Goal: Information Seeking & Learning: Learn about a topic

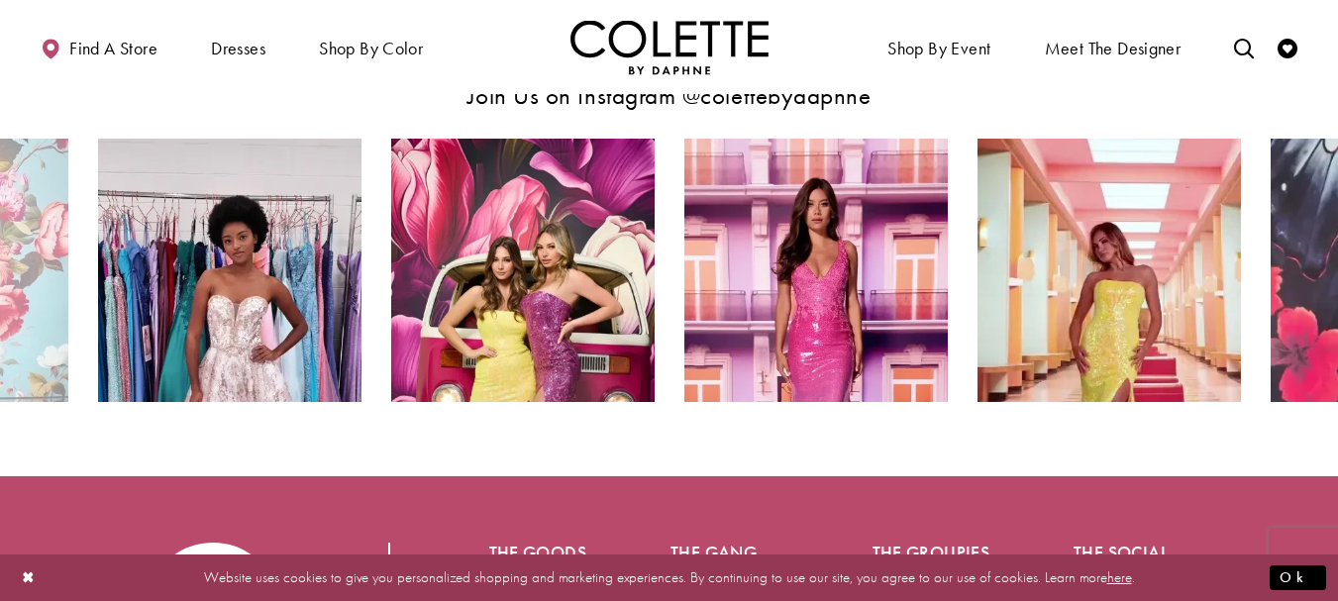
scroll to position [3439, 0]
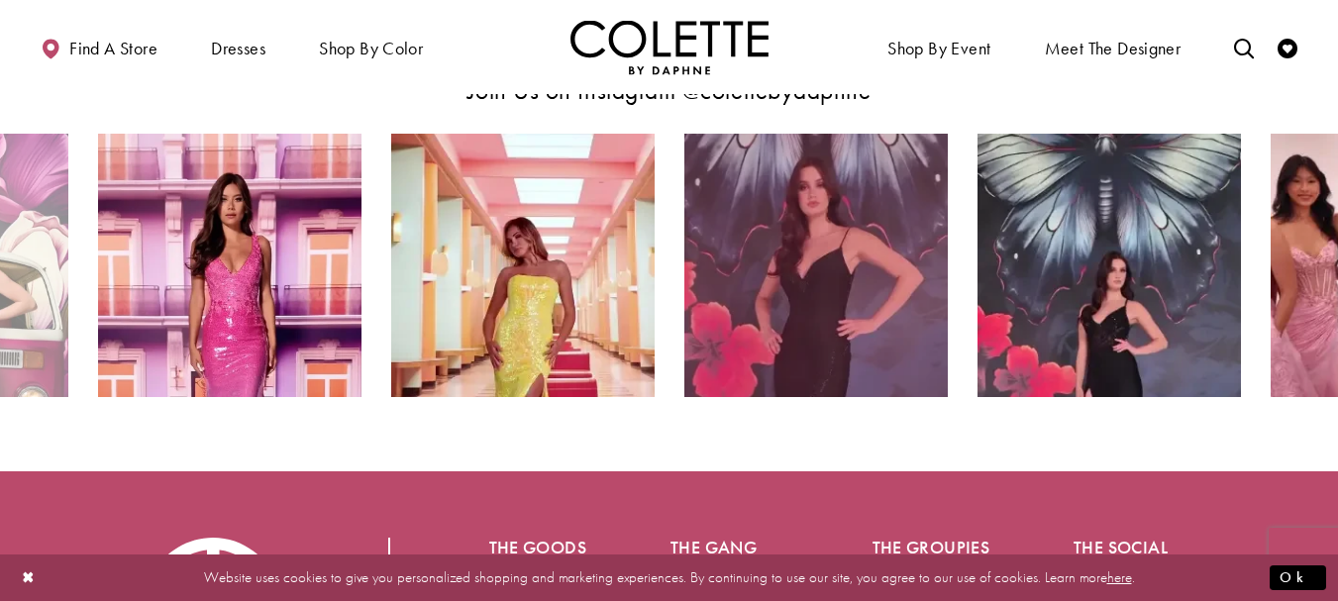
click at [898, 215] on img "Instagram Feed Action #0 - Opens in new tab" at bounding box center [815, 265] width 263 height 263
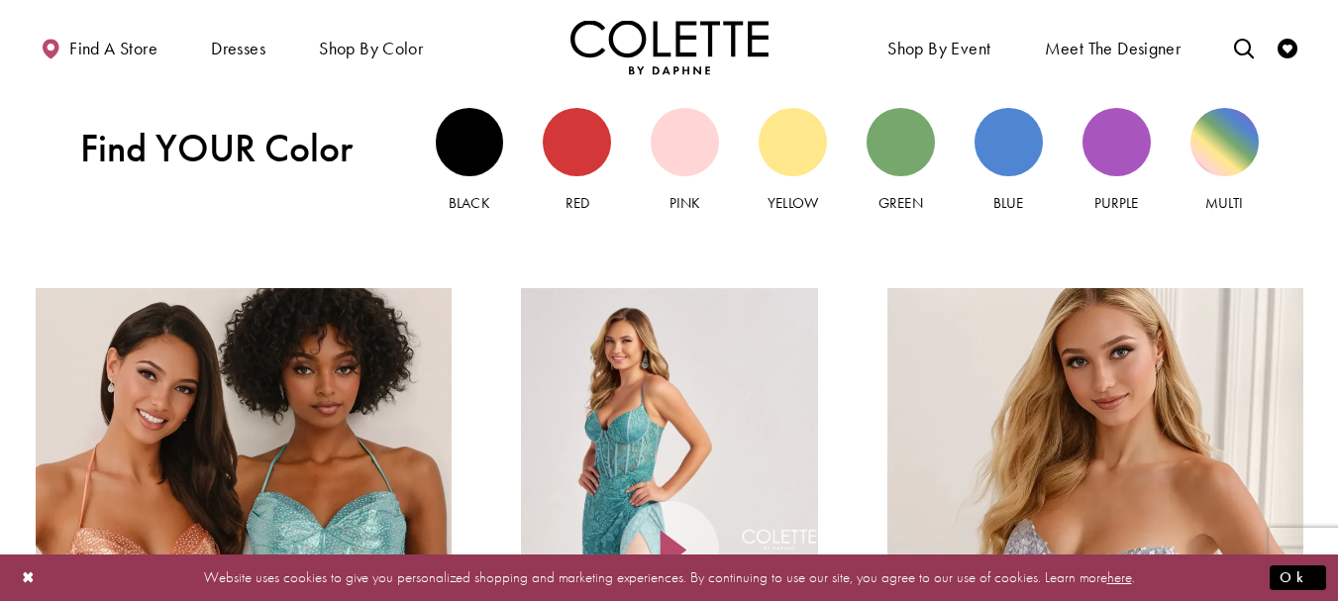
scroll to position [1837, 0]
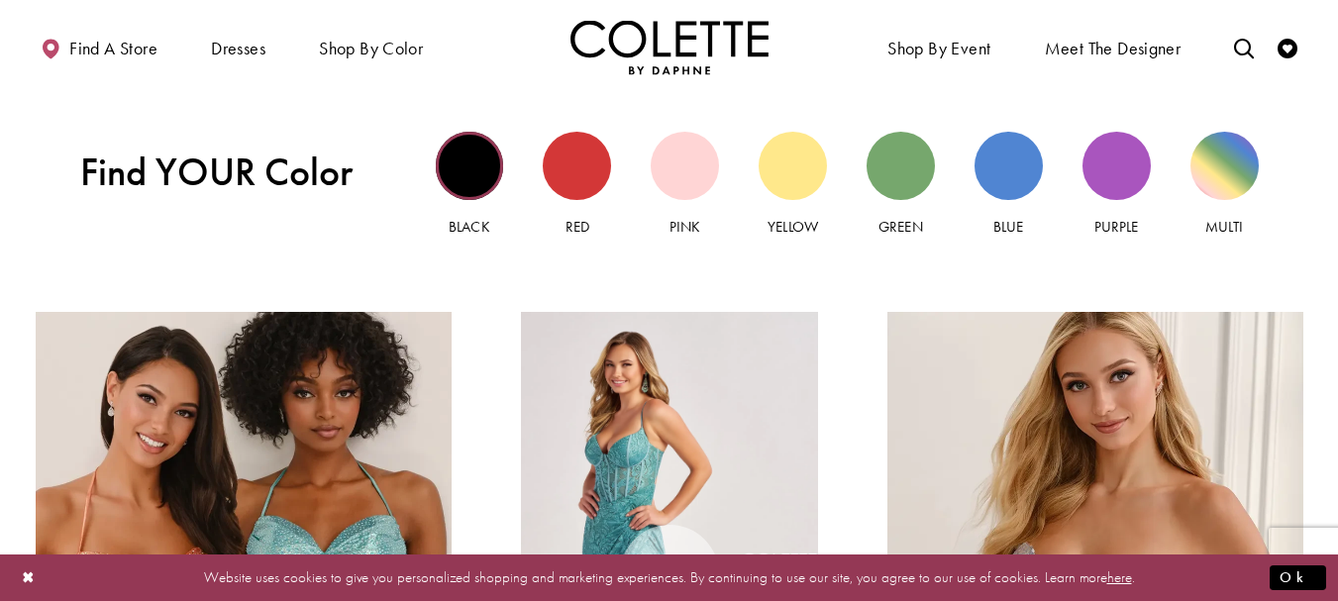
click at [474, 176] on div "Black view" at bounding box center [470, 166] width 68 height 68
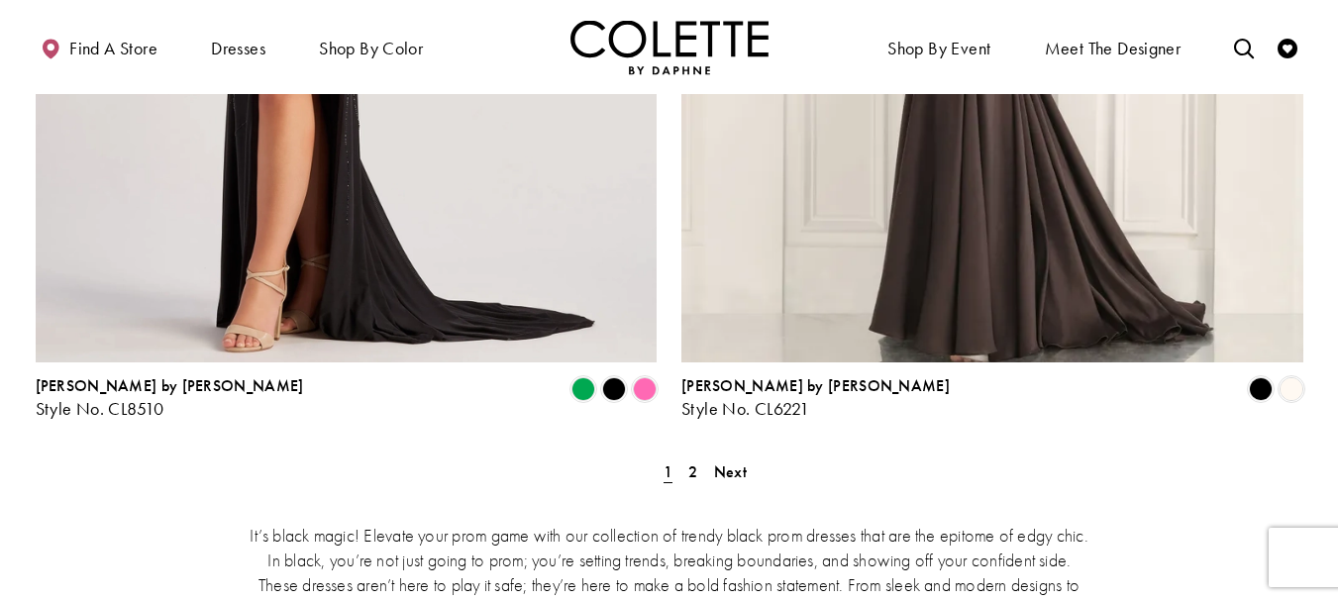
scroll to position [3711, 0]
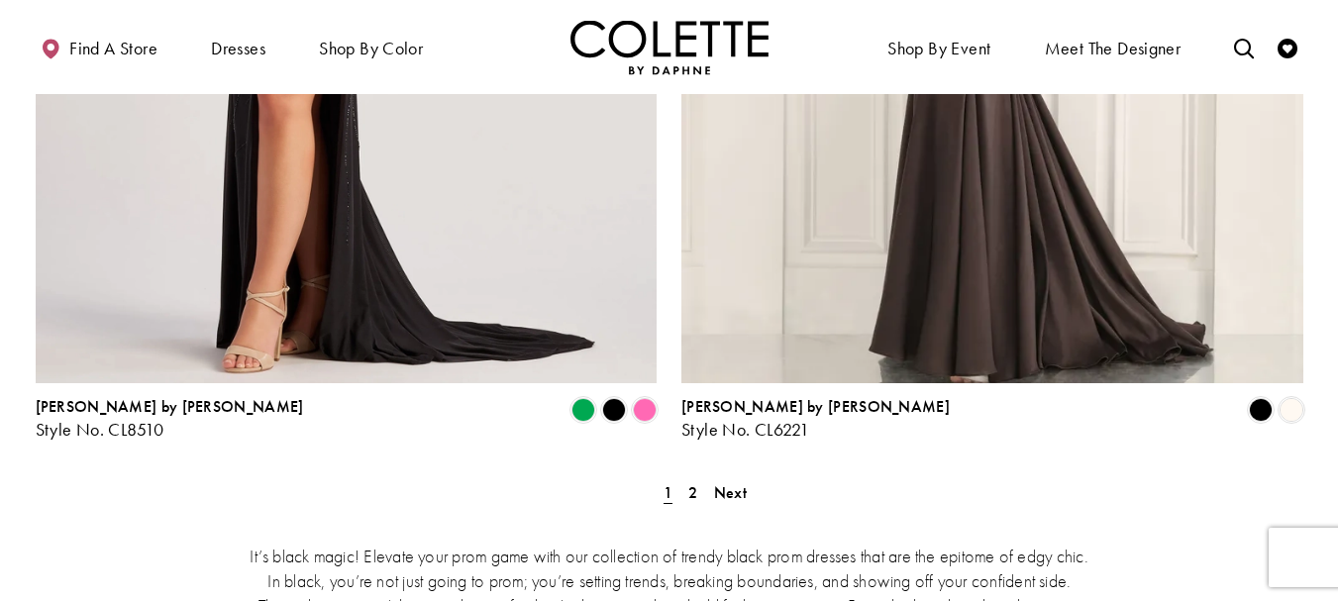
click at [688, 482] on span "2" at bounding box center [692, 492] width 9 height 21
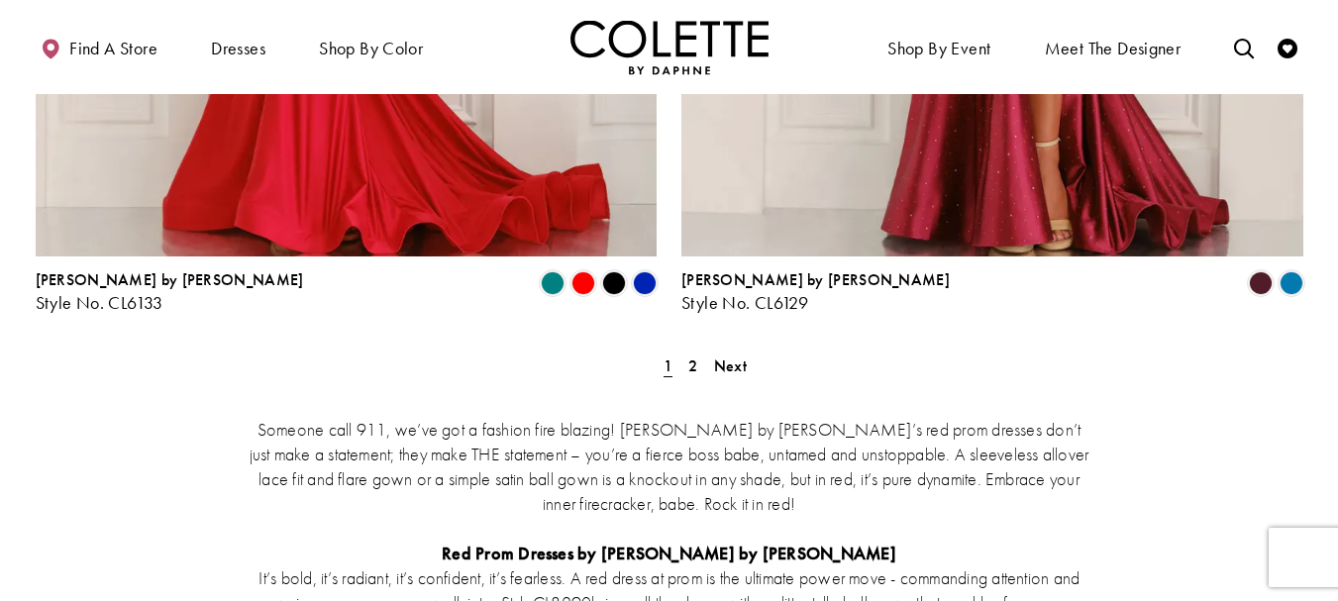
scroll to position [3887, 0]
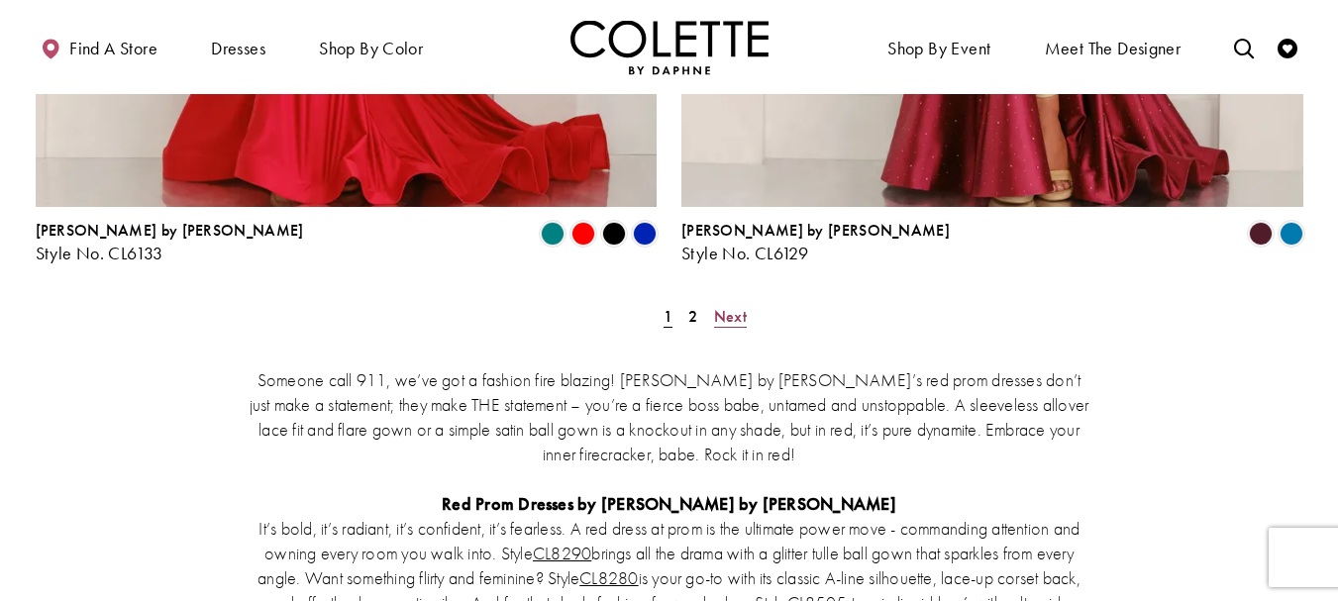
click at [736, 306] on span "Next" at bounding box center [730, 316] width 33 height 21
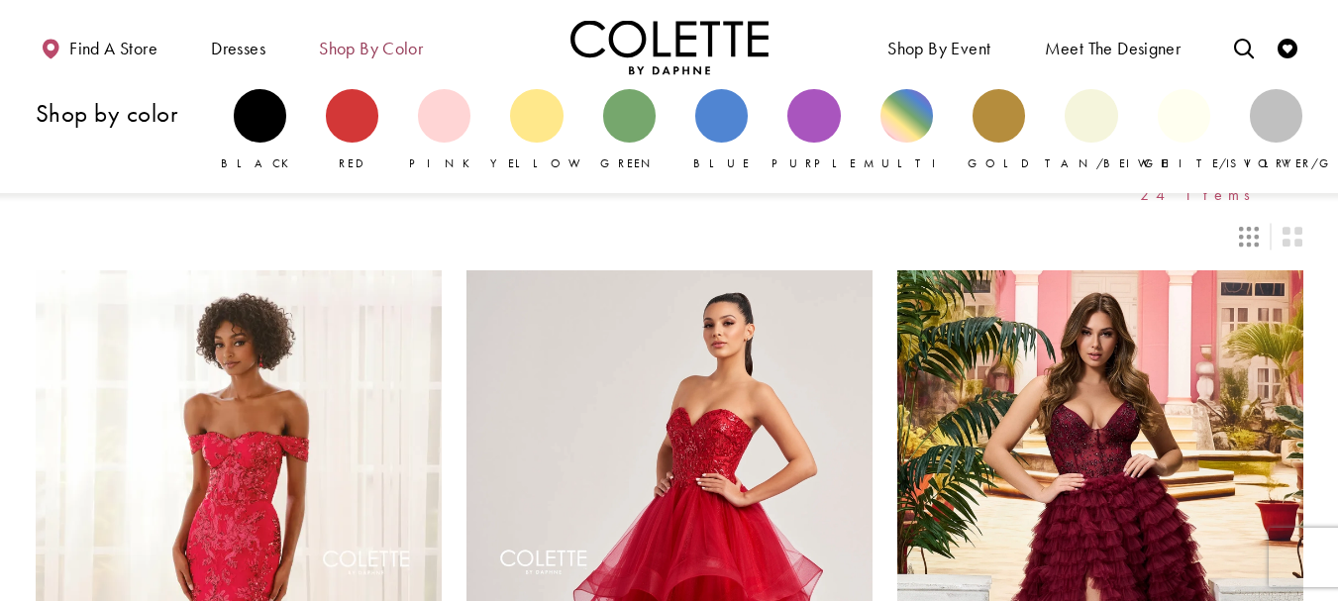
click at [362, 52] on span "Shop by color" at bounding box center [371, 49] width 104 height 20
click at [437, 111] on div "Primary block" at bounding box center [444, 115] width 52 height 52
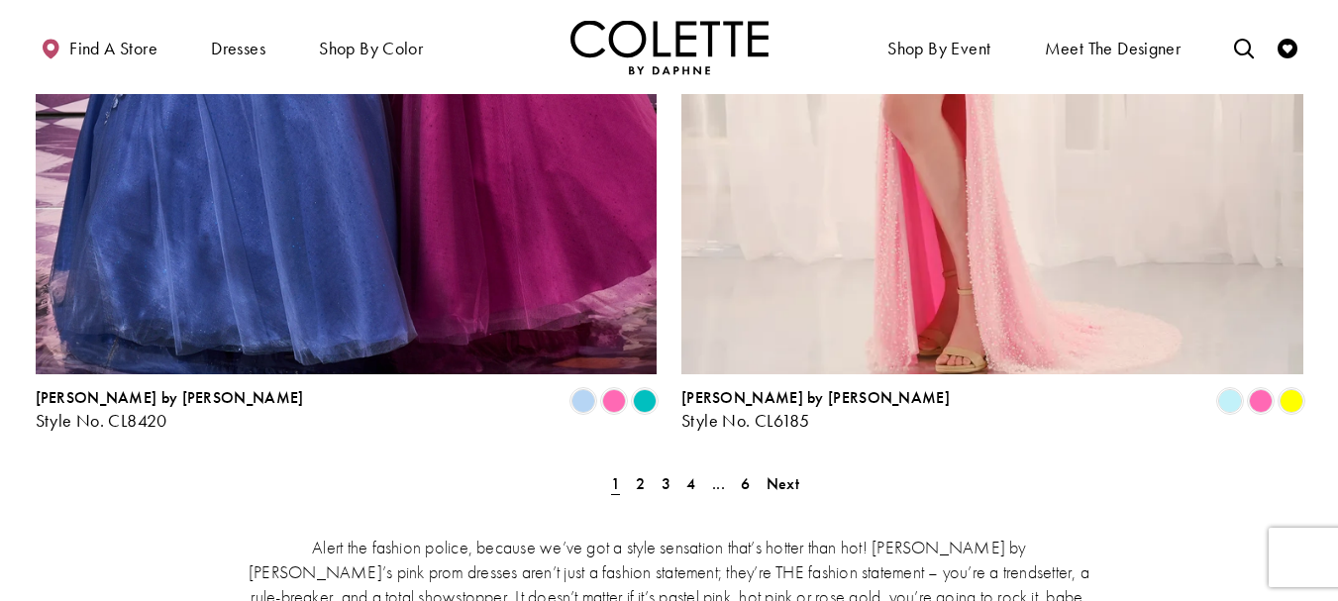
scroll to position [3725, 0]
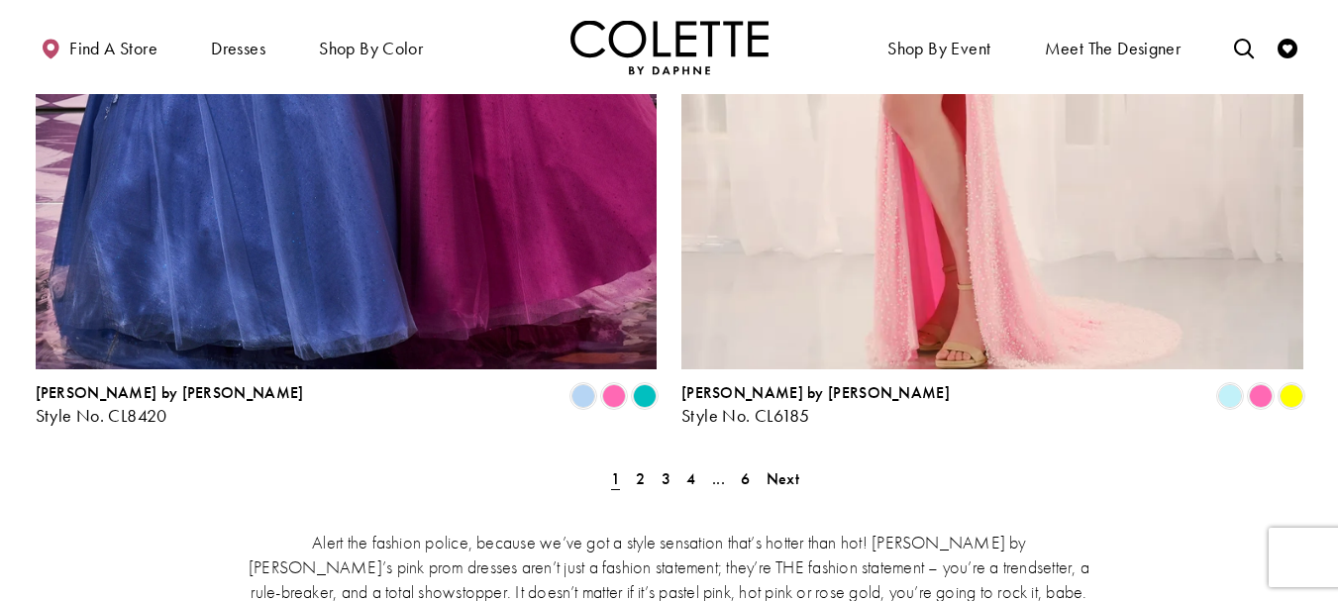
click at [779, 468] on span "Next" at bounding box center [782, 478] width 33 height 21
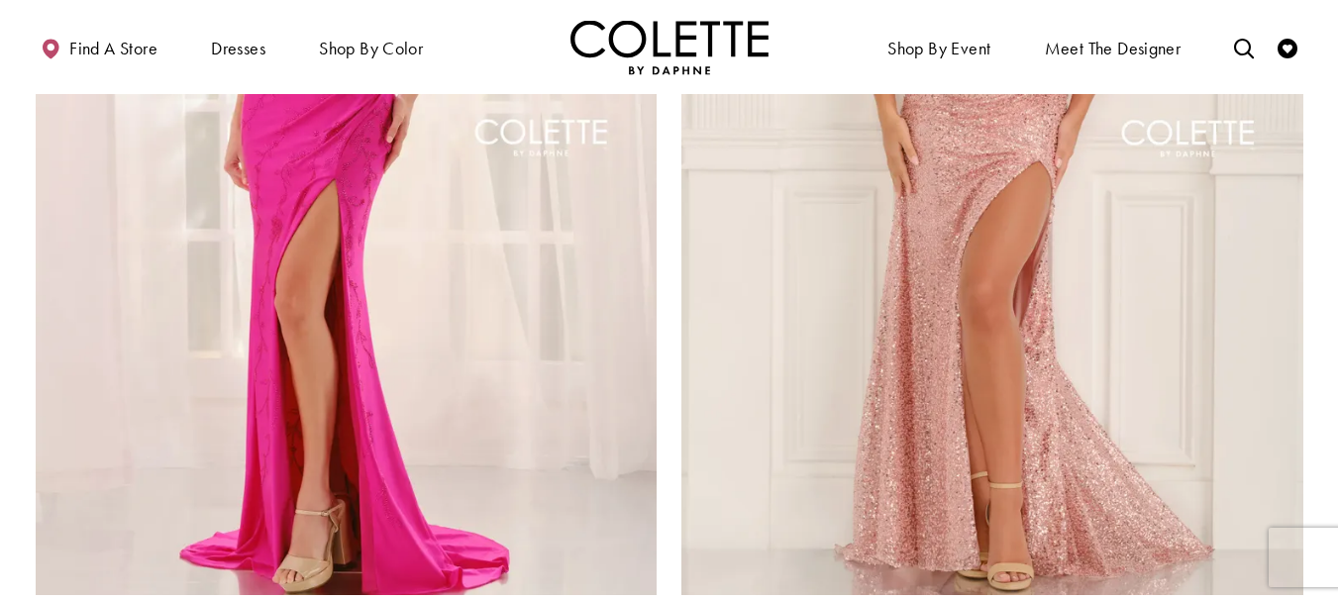
scroll to position [3521, 0]
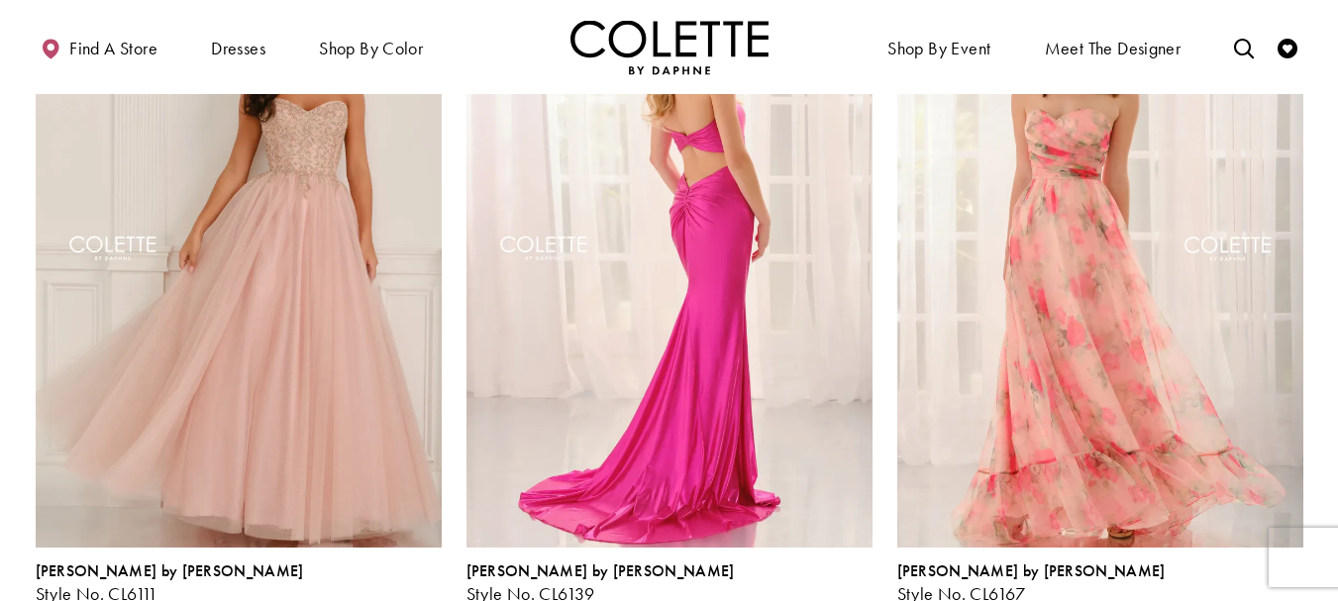
scroll to position [1074, 0]
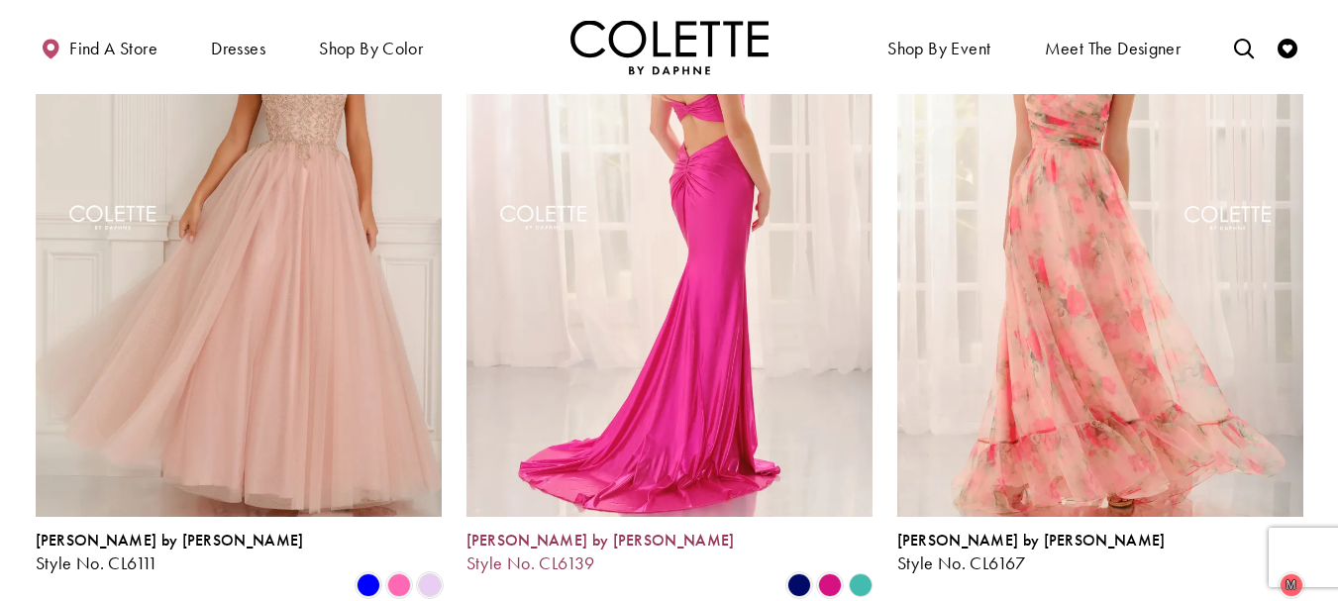
click at [505, 530] on span "[PERSON_NAME] by [PERSON_NAME]" at bounding box center [600, 540] width 268 height 21
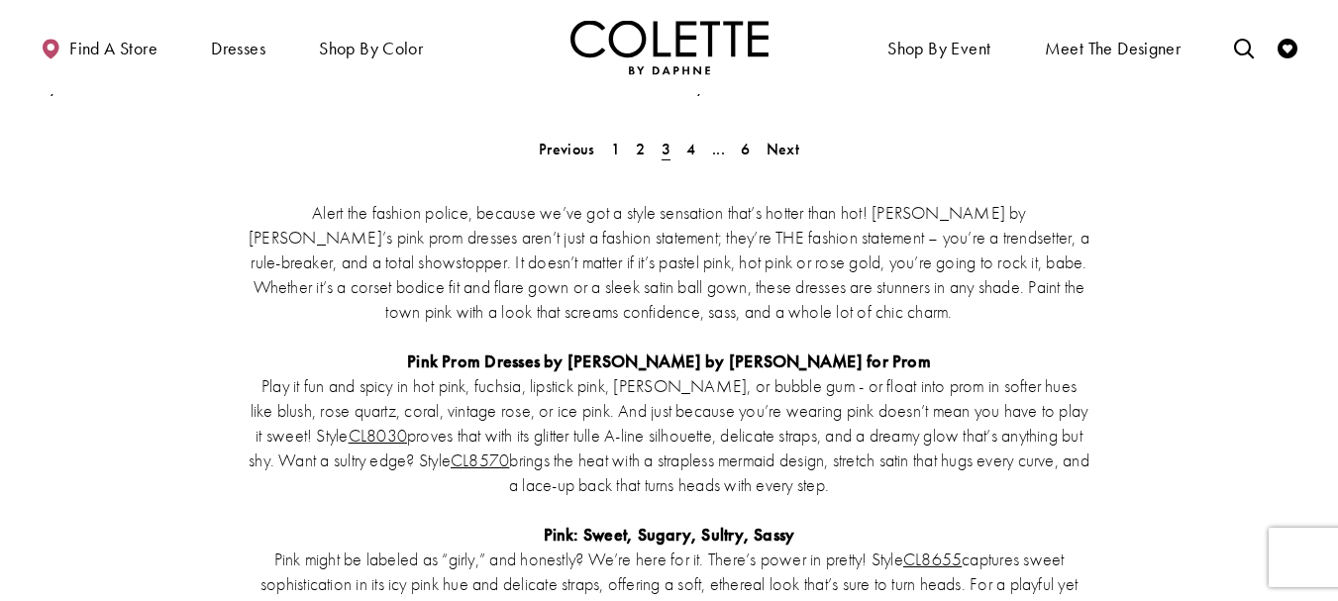
scroll to position [3858, 0]
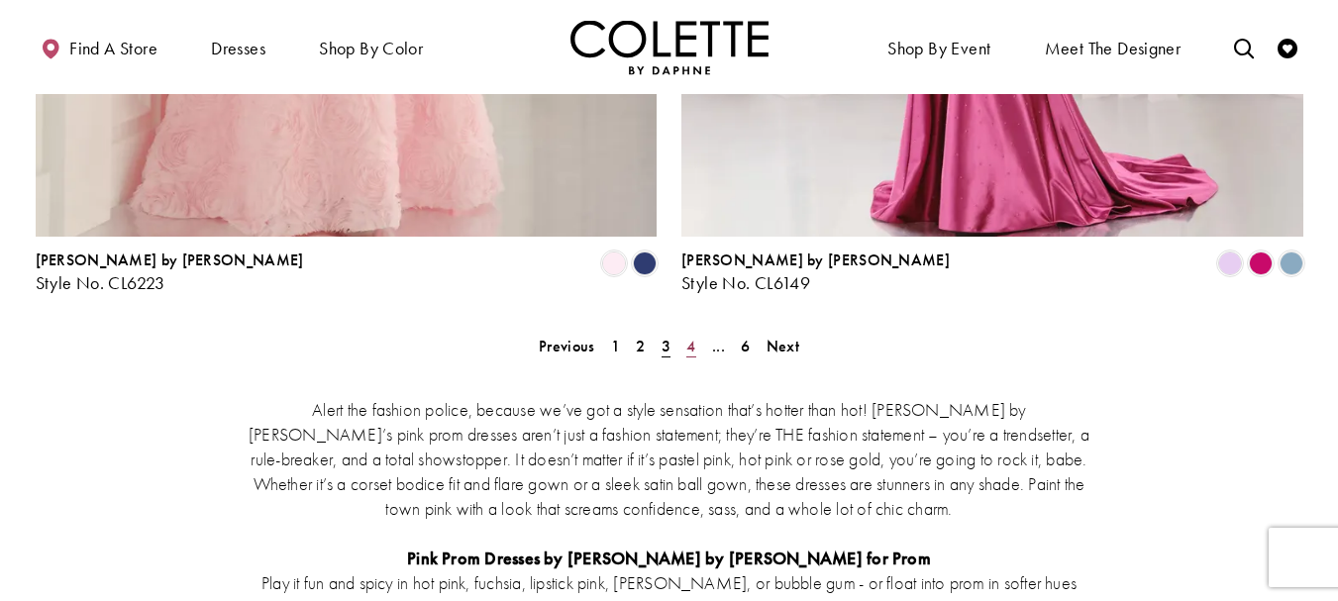
click at [686, 336] on span "4" at bounding box center [690, 346] width 9 height 21
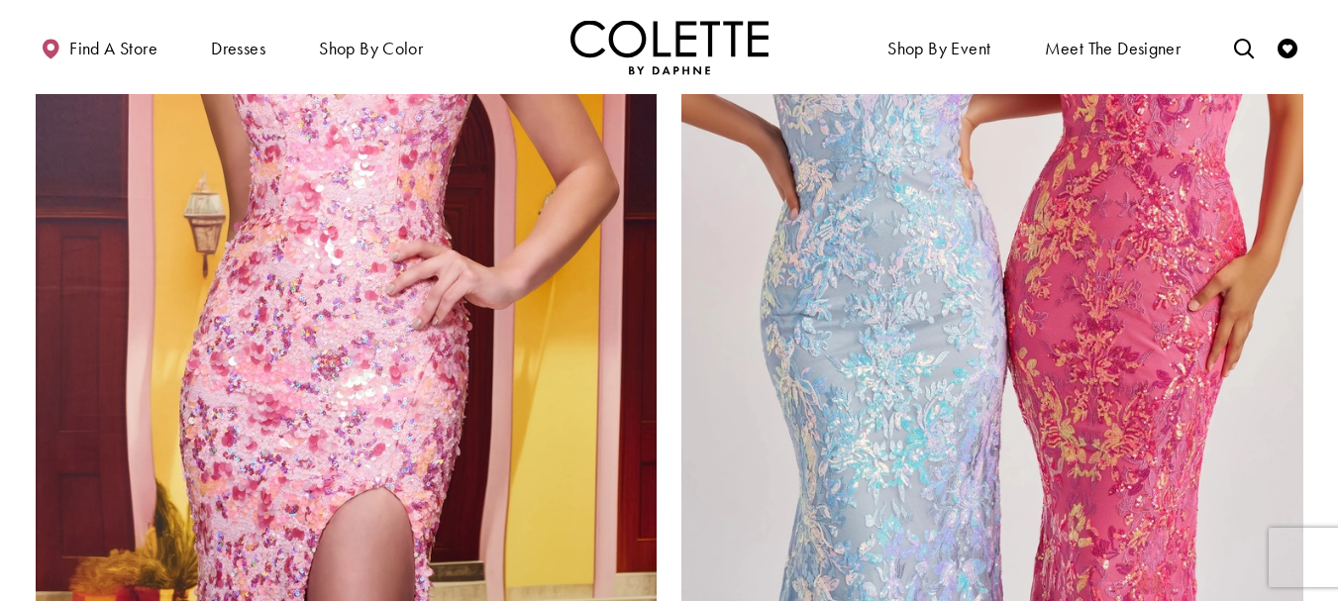
scroll to position [3476, 0]
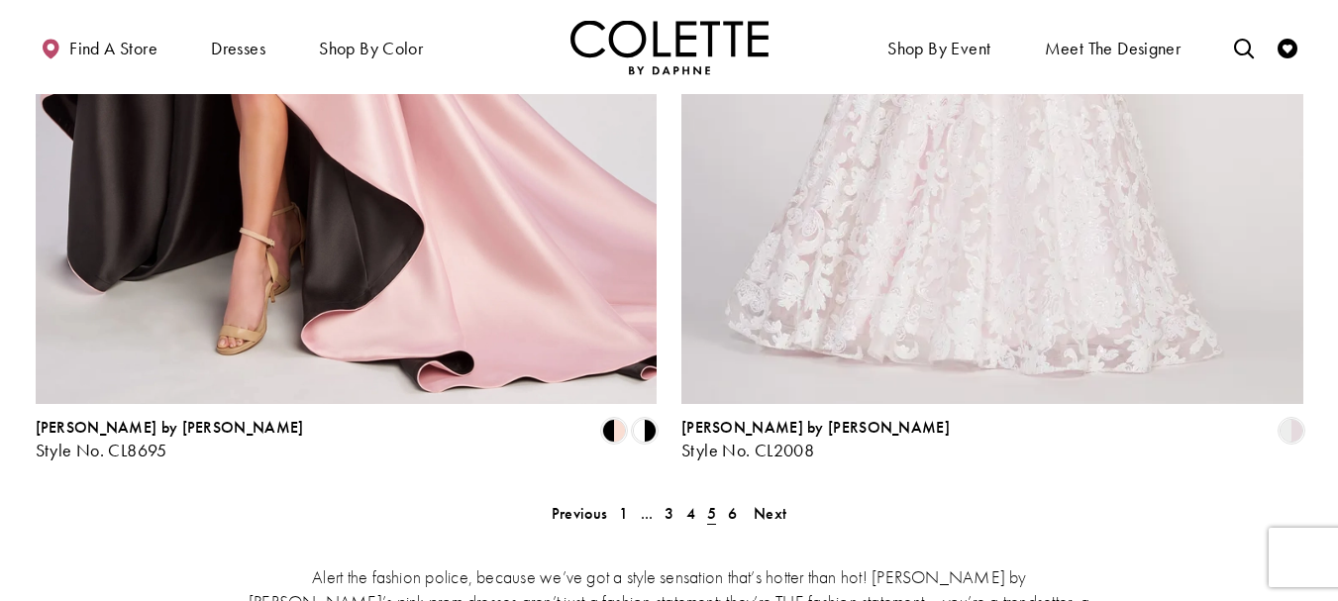
scroll to position [3691, 0]
click at [735, 502] on span "6" at bounding box center [732, 512] width 9 height 21
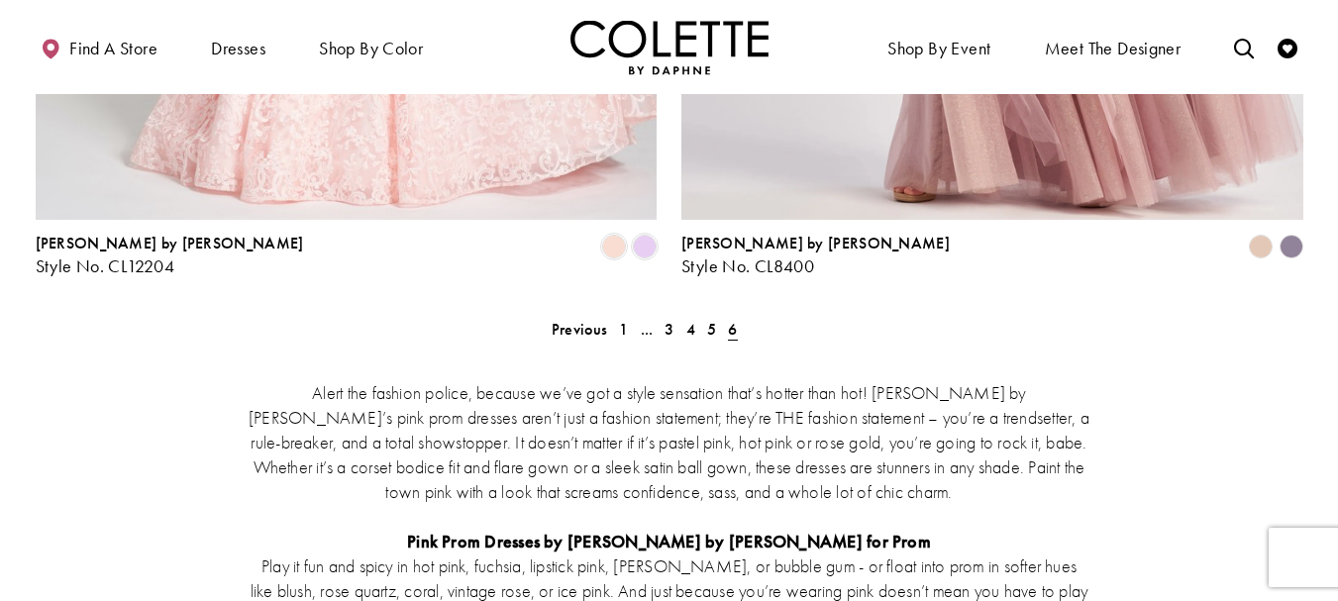
scroll to position [2405, 0]
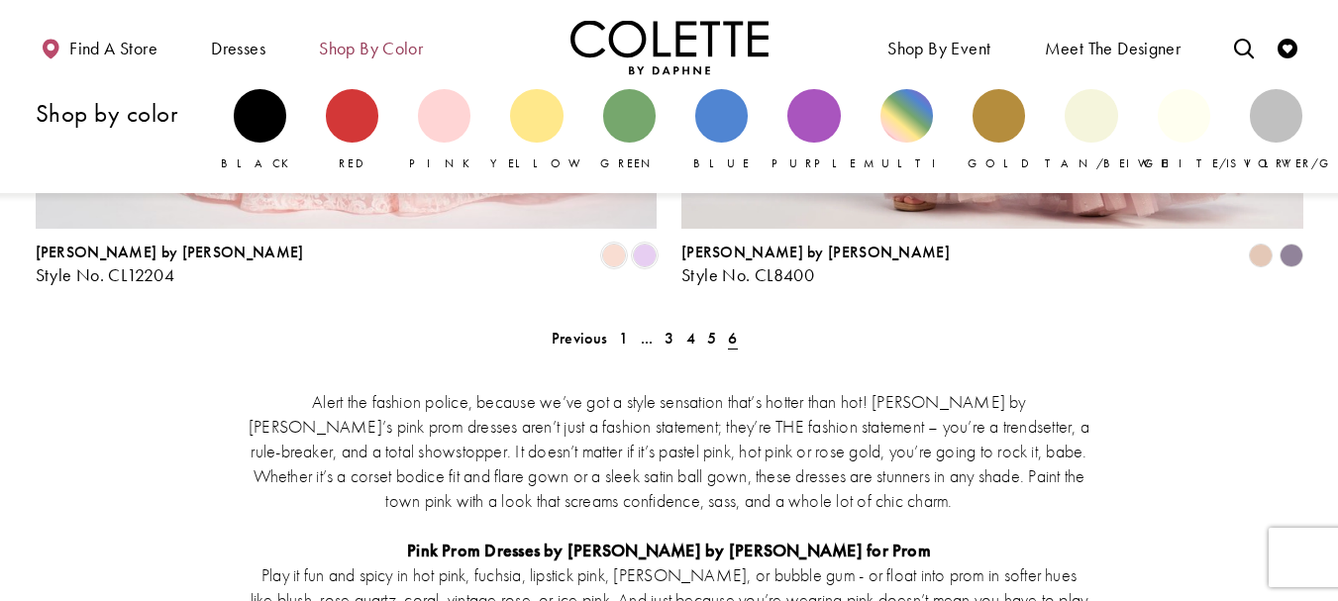
click at [369, 56] on span "Shop by color" at bounding box center [371, 49] width 104 height 20
click at [548, 131] on div "Primary block" at bounding box center [536, 115] width 52 height 52
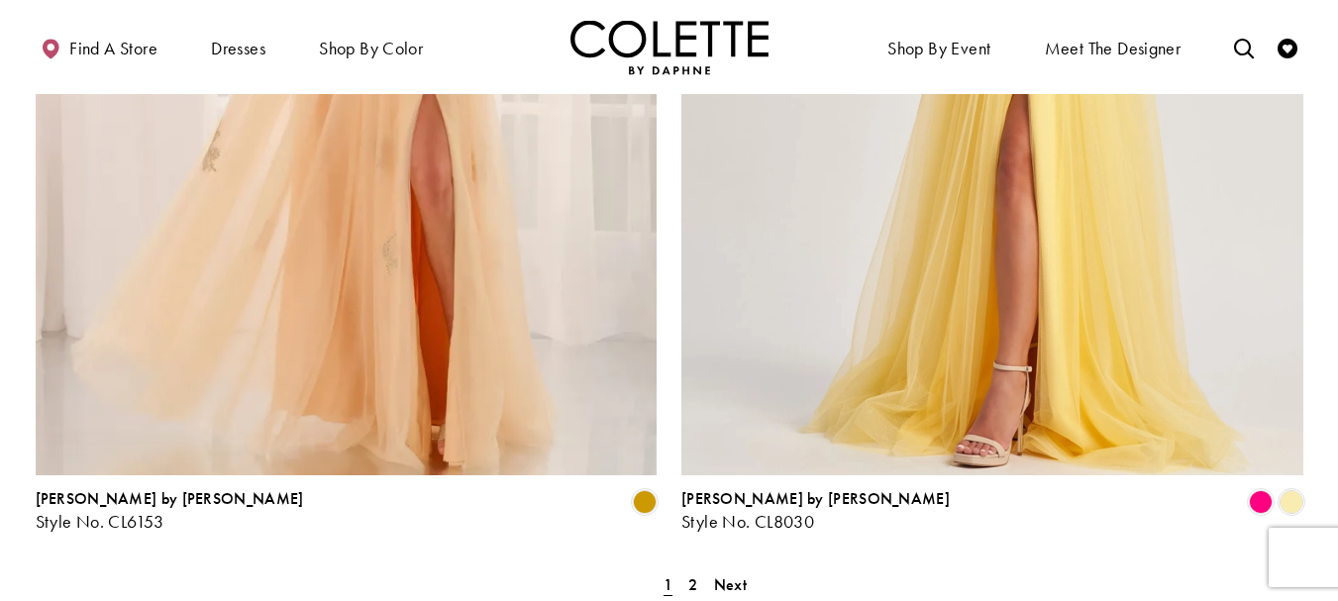
scroll to position [3750, 0]
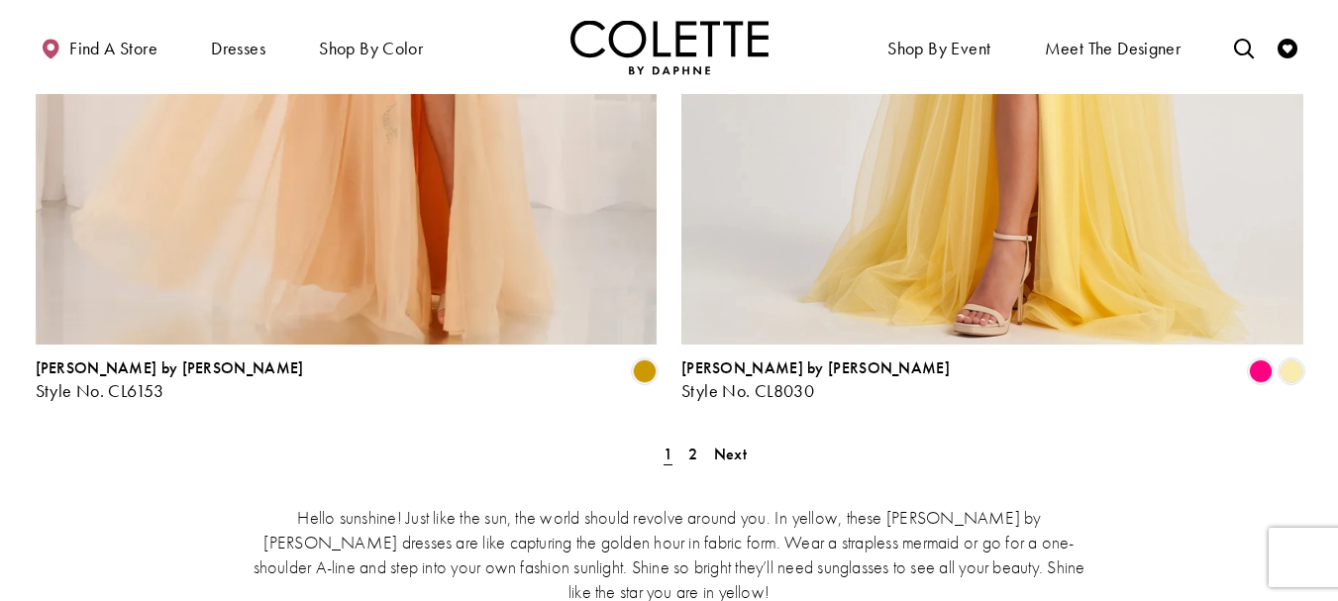
click at [693, 444] on span "2" at bounding box center [692, 454] width 9 height 21
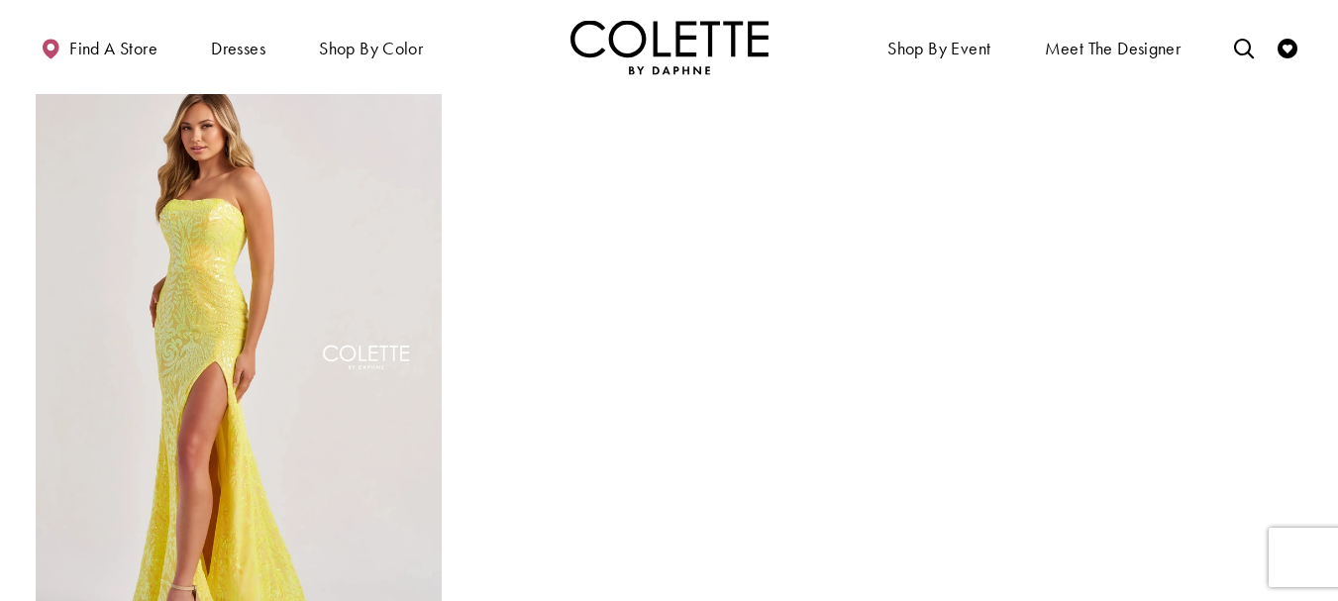
scroll to position [181, 0]
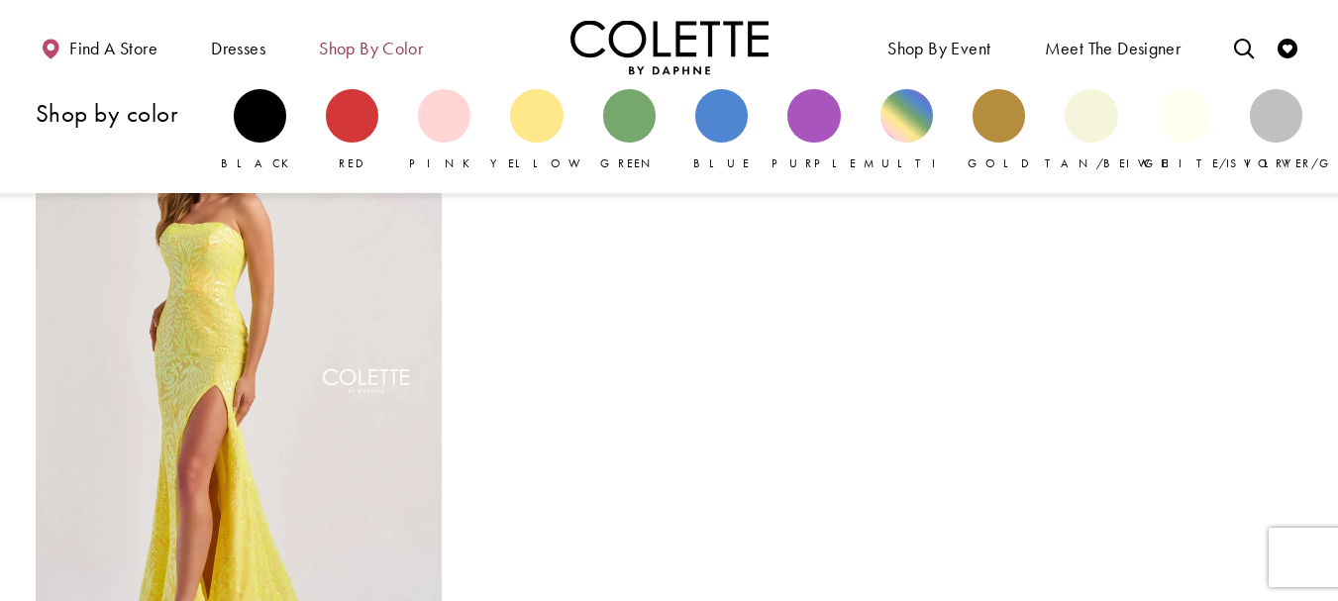
click at [370, 41] on span "Shop by color" at bounding box center [371, 49] width 104 height 20
click at [635, 126] on div "Primary block" at bounding box center [629, 115] width 52 height 52
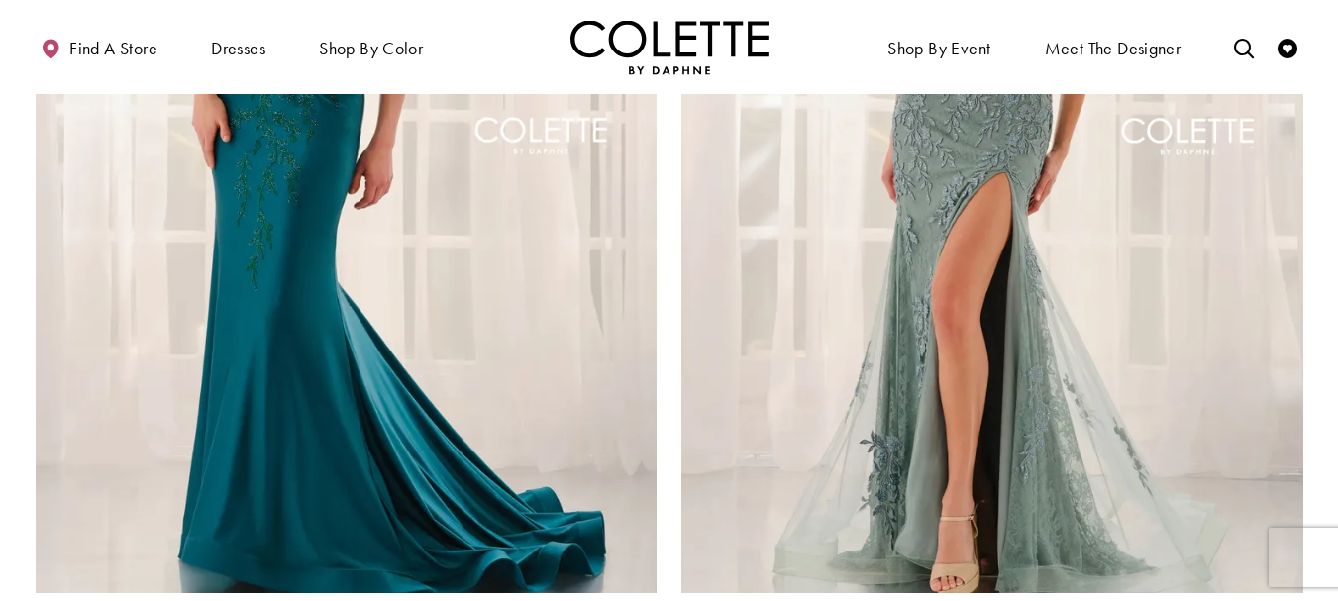
scroll to position [3548, 0]
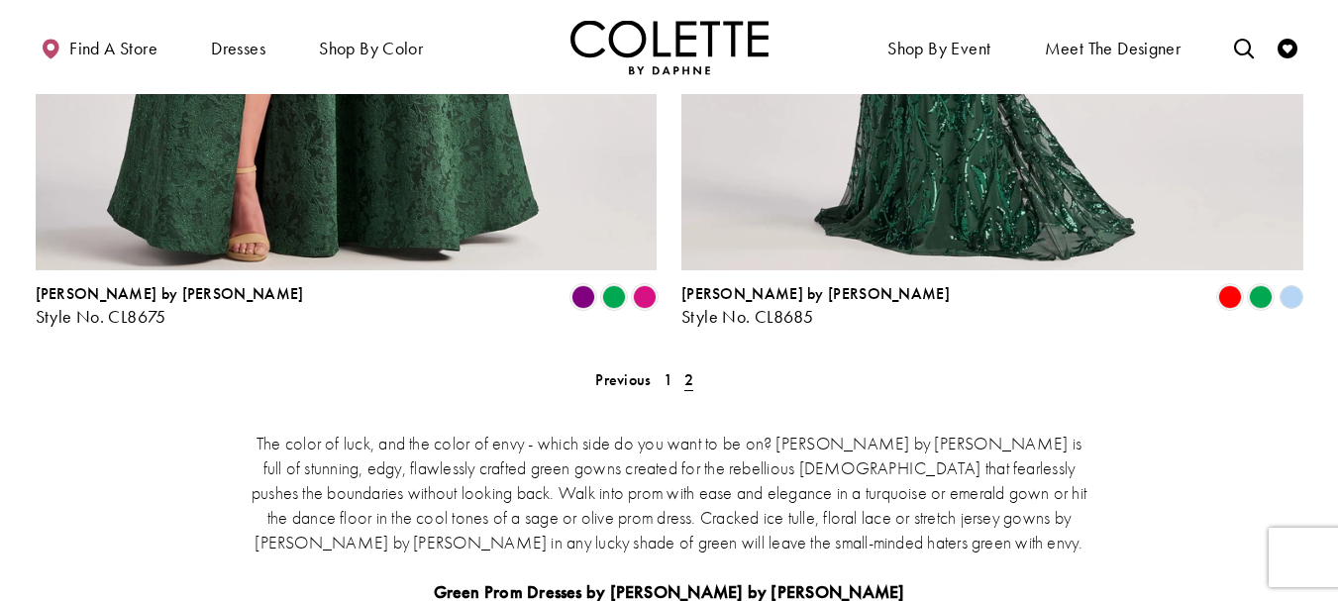
scroll to position [3819, 0]
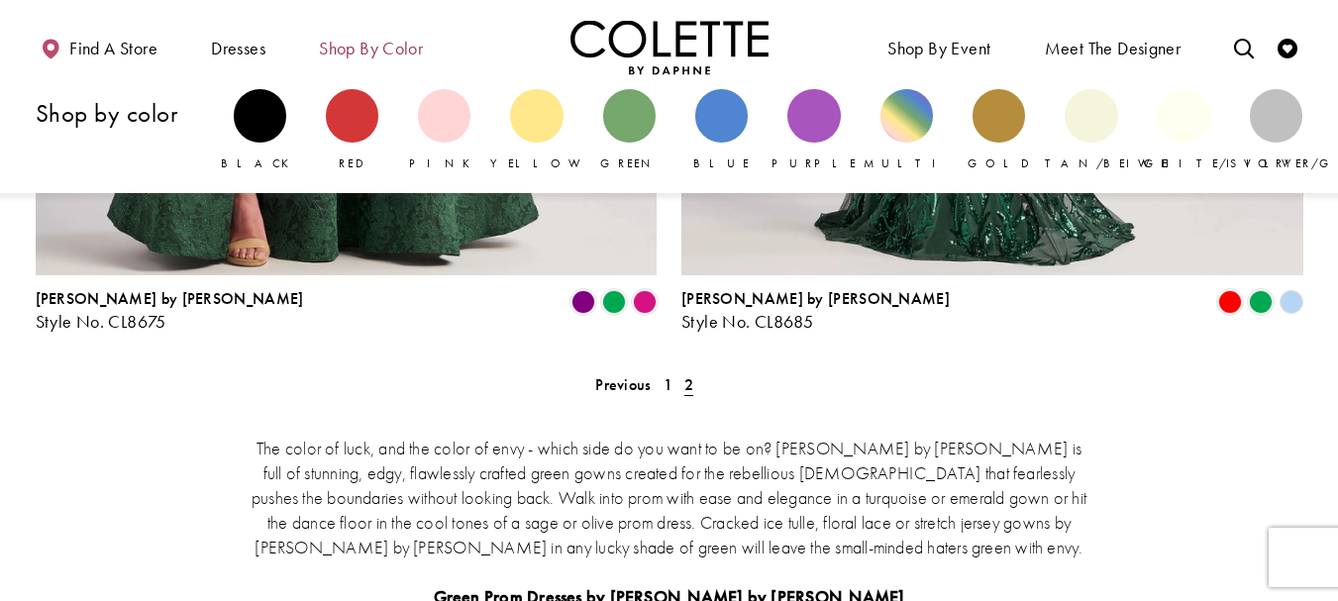
click at [360, 43] on span "Shop by color" at bounding box center [371, 49] width 104 height 20
click at [719, 102] on div "Primary block" at bounding box center [721, 115] width 52 height 52
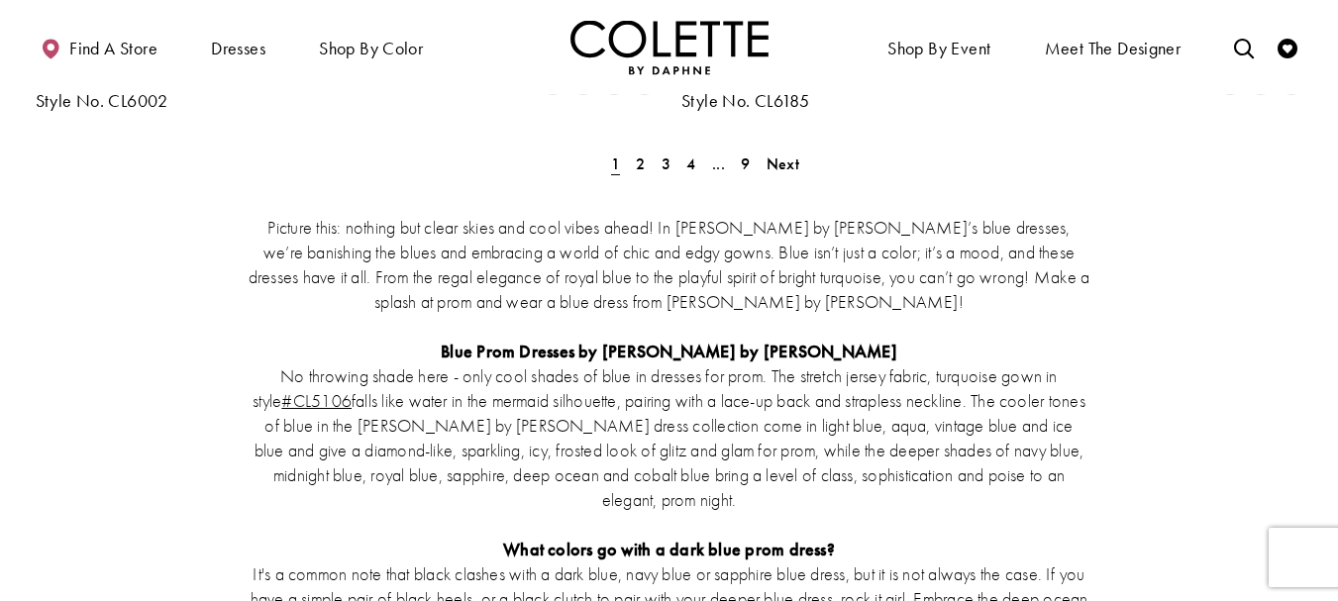
scroll to position [3863, 0]
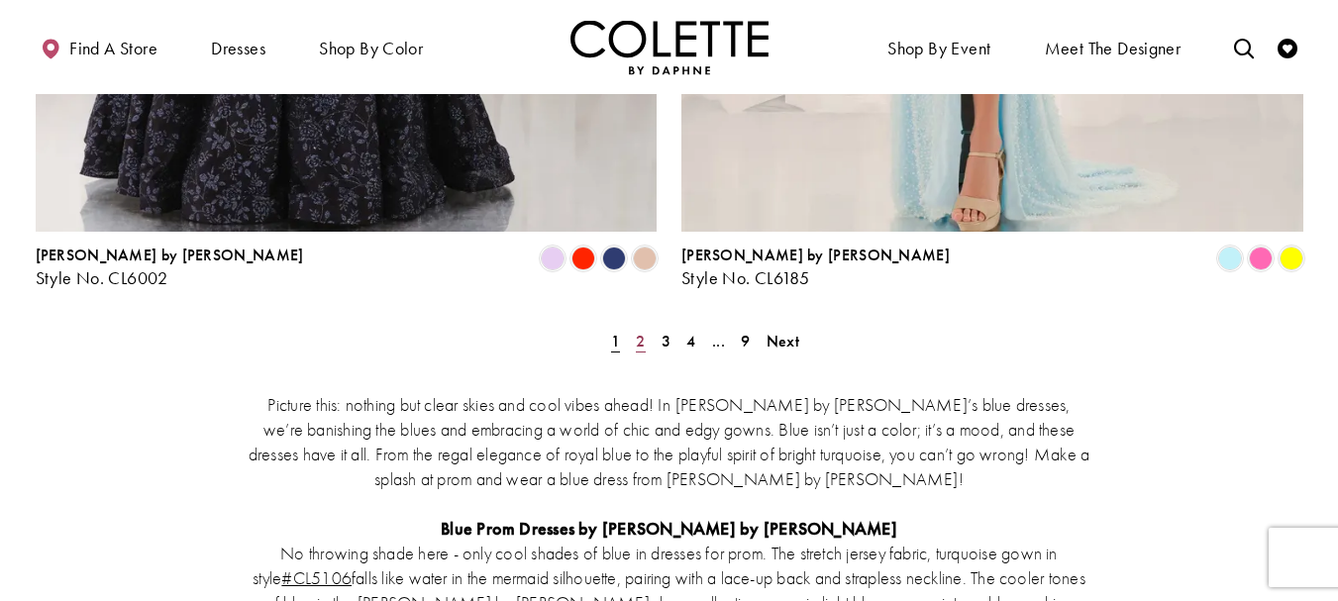
click at [641, 331] on span "2" at bounding box center [640, 341] width 9 height 21
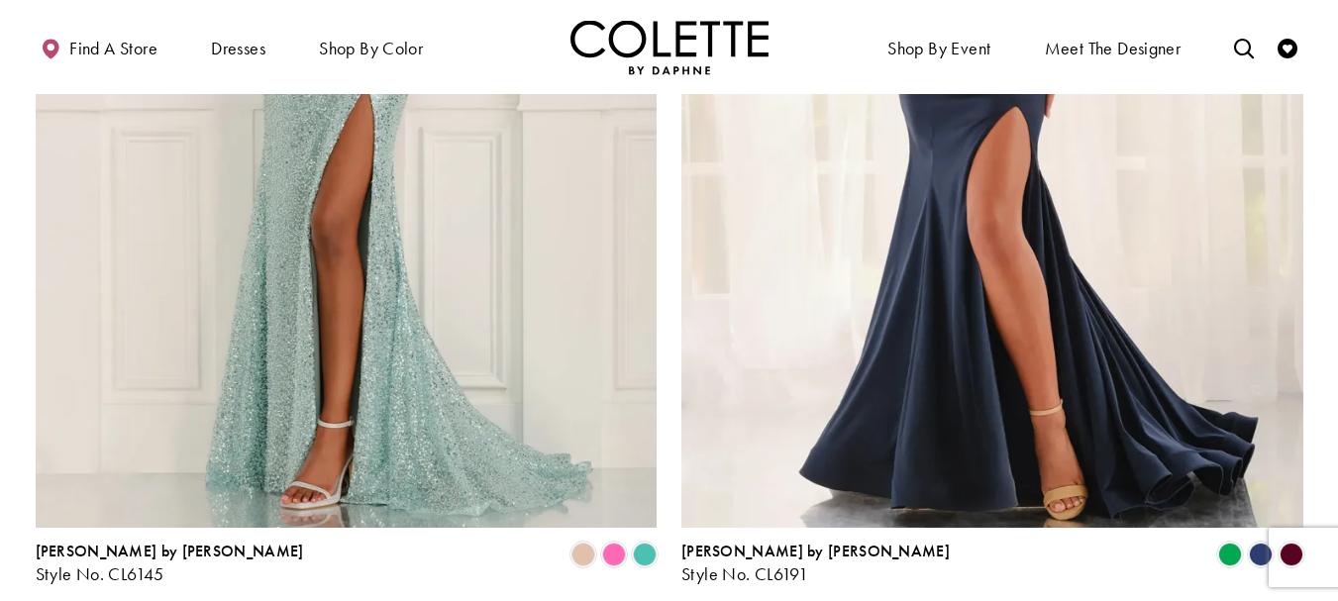
scroll to position [3603, 0]
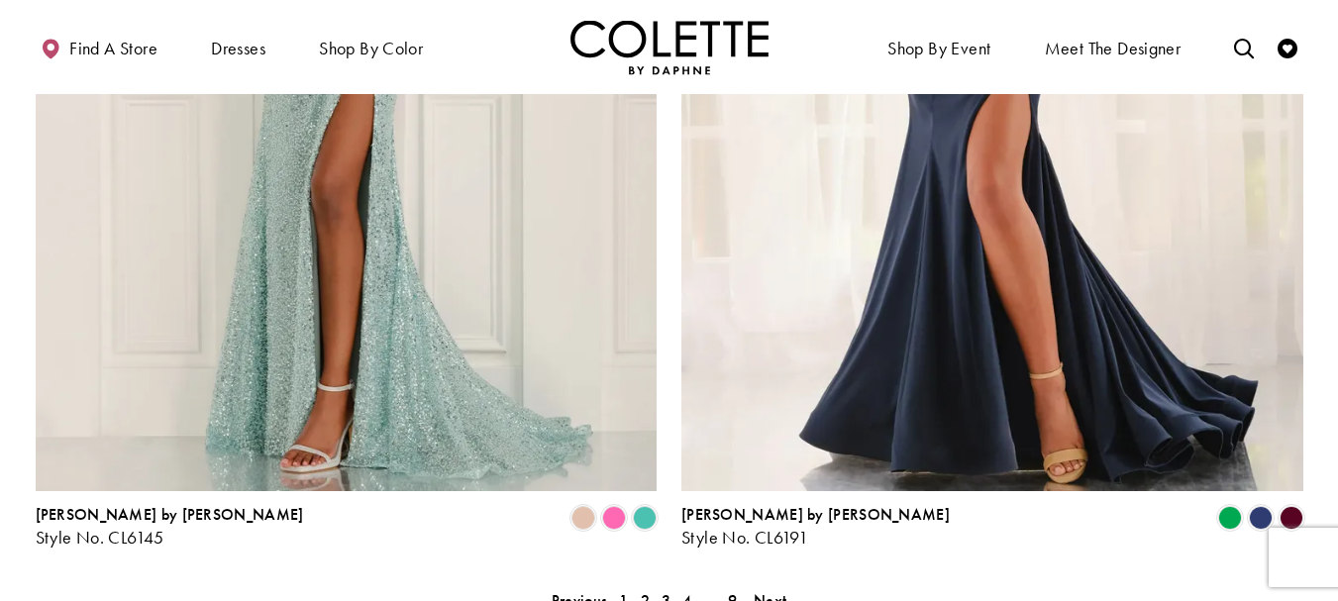
click at [660, 586] on link "3" at bounding box center [665, 600] width 21 height 29
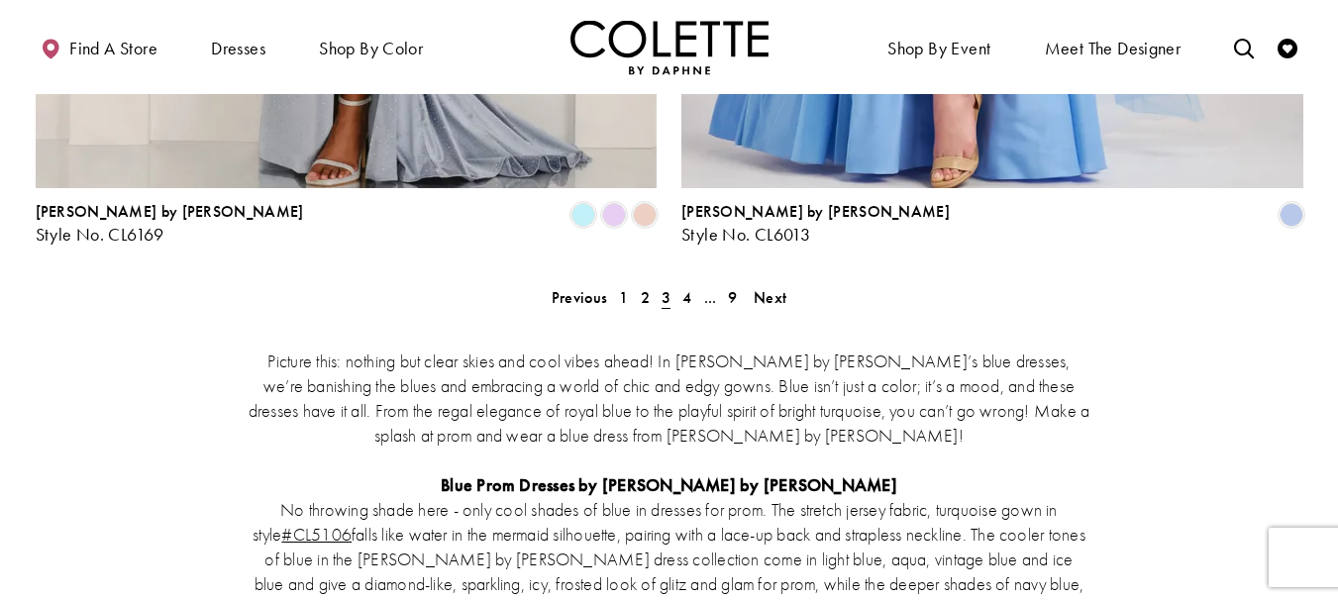
scroll to position [3865, 0]
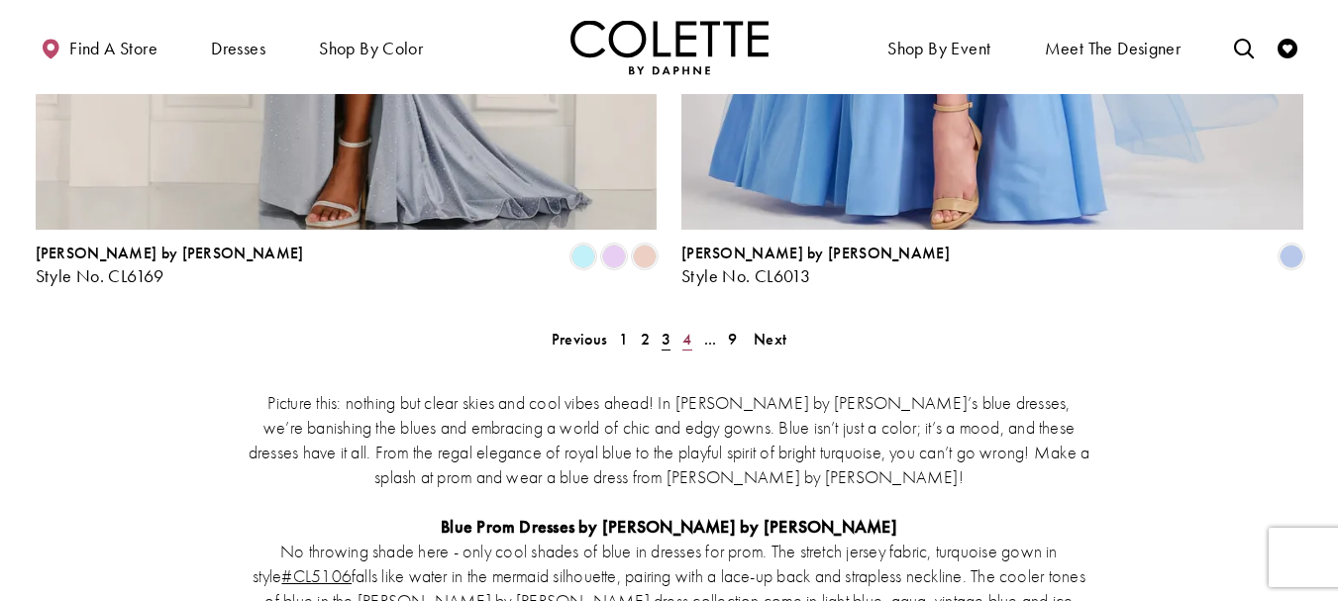
click at [687, 329] on span "4" at bounding box center [686, 339] width 9 height 21
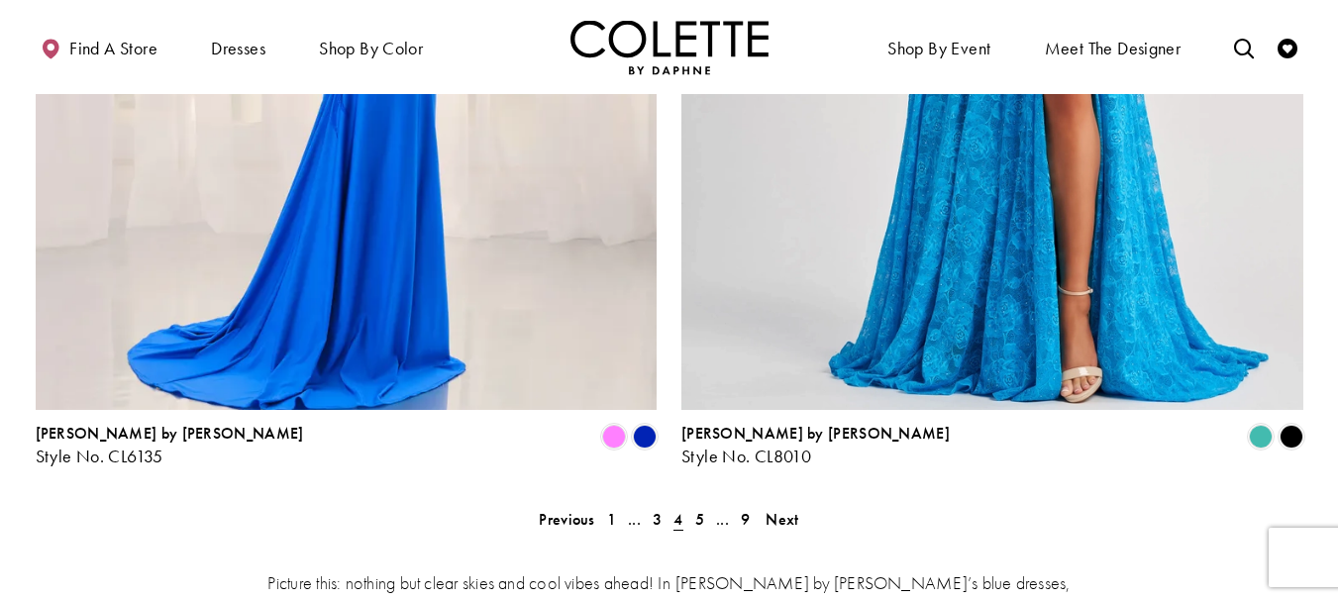
scroll to position [3701, 0]
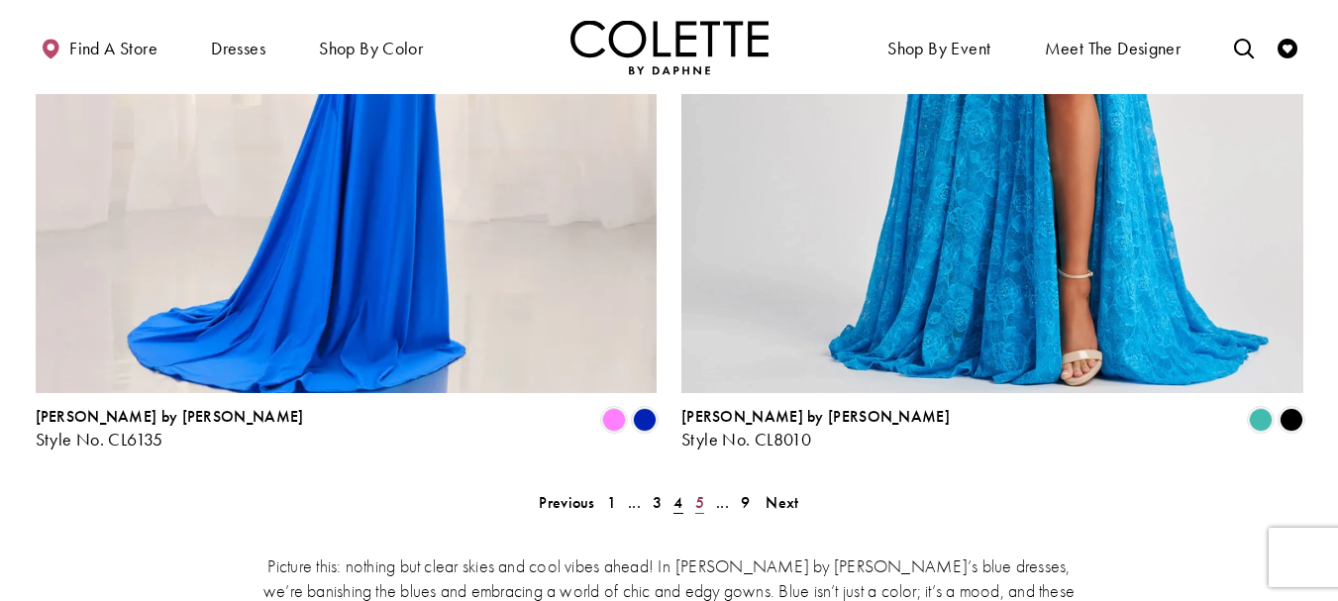
click at [699, 492] on span "5" at bounding box center [699, 502] width 9 height 21
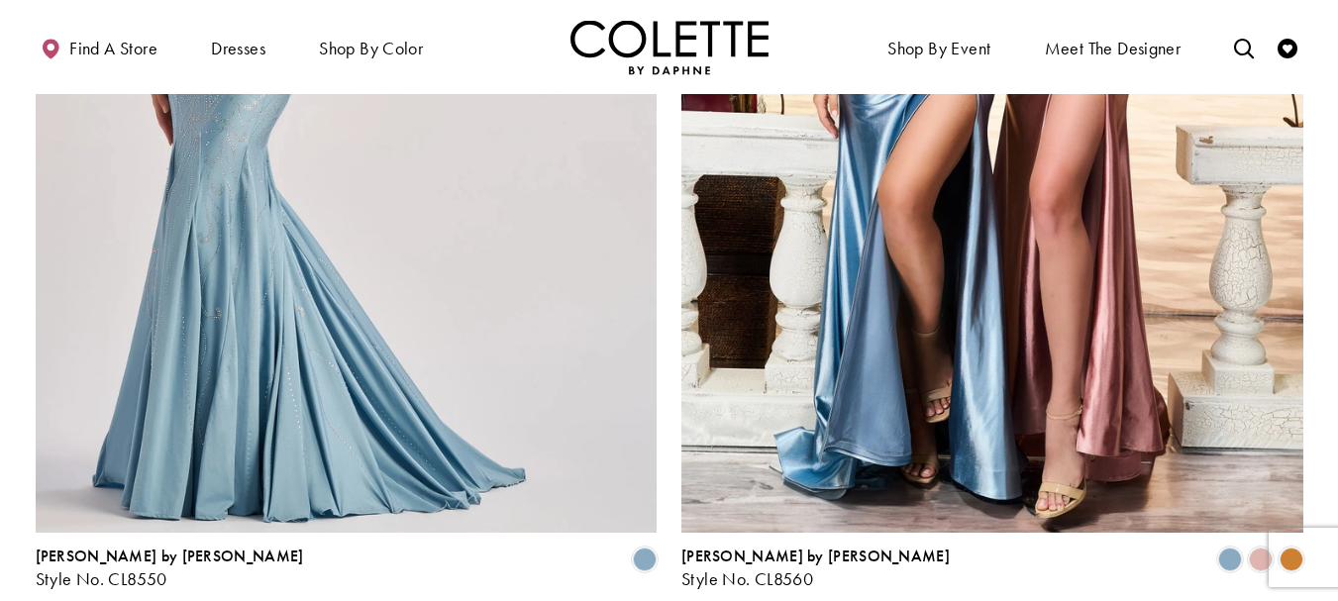
scroll to position [3583, 0]
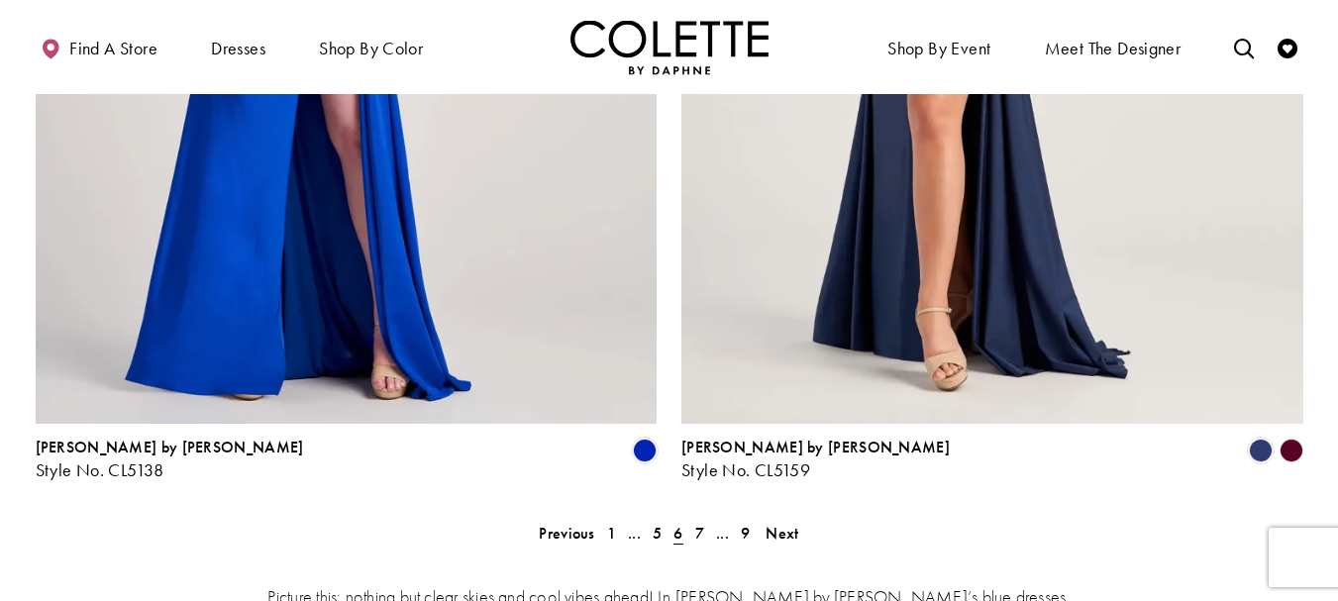
scroll to position [3818, 0]
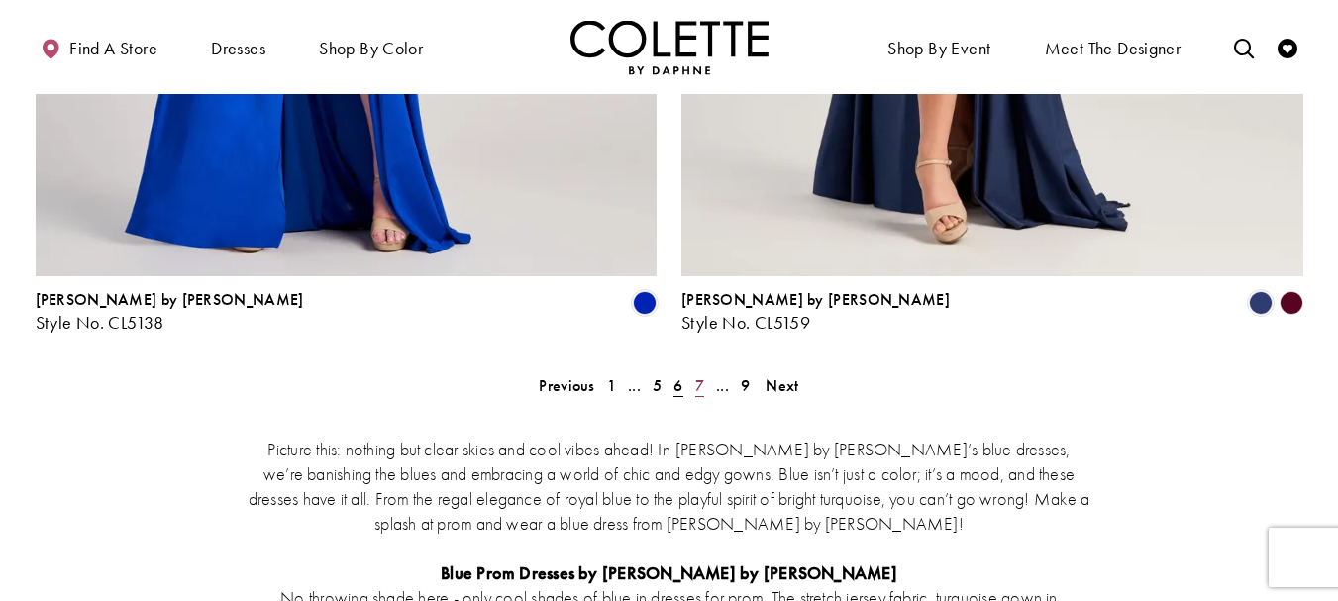
click at [703, 375] on span "7" at bounding box center [699, 385] width 9 height 21
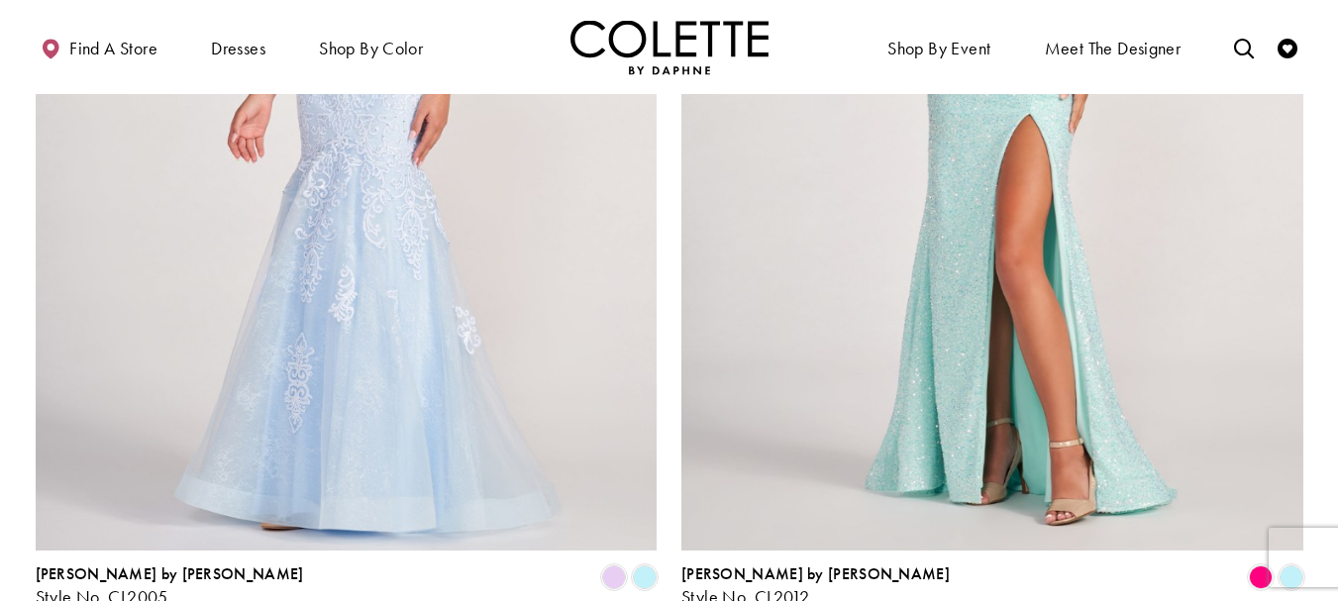
scroll to position [3549, 0]
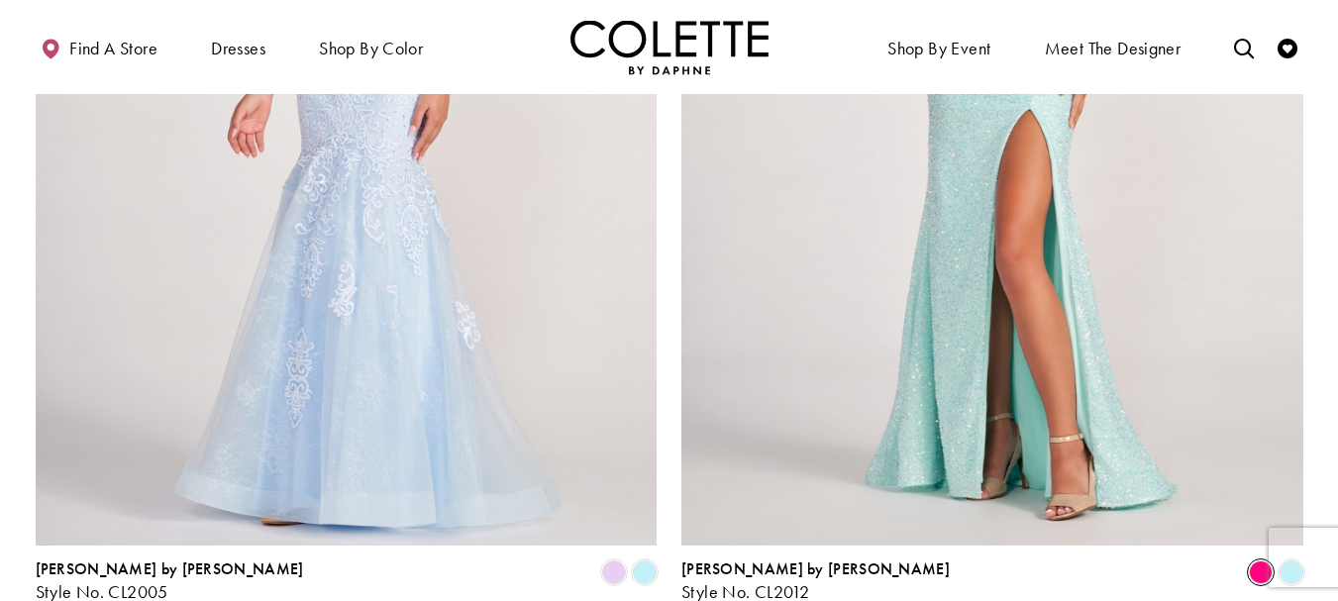
click at [1256, 560] on span "Product List" at bounding box center [1261, 572] width 24 height 24
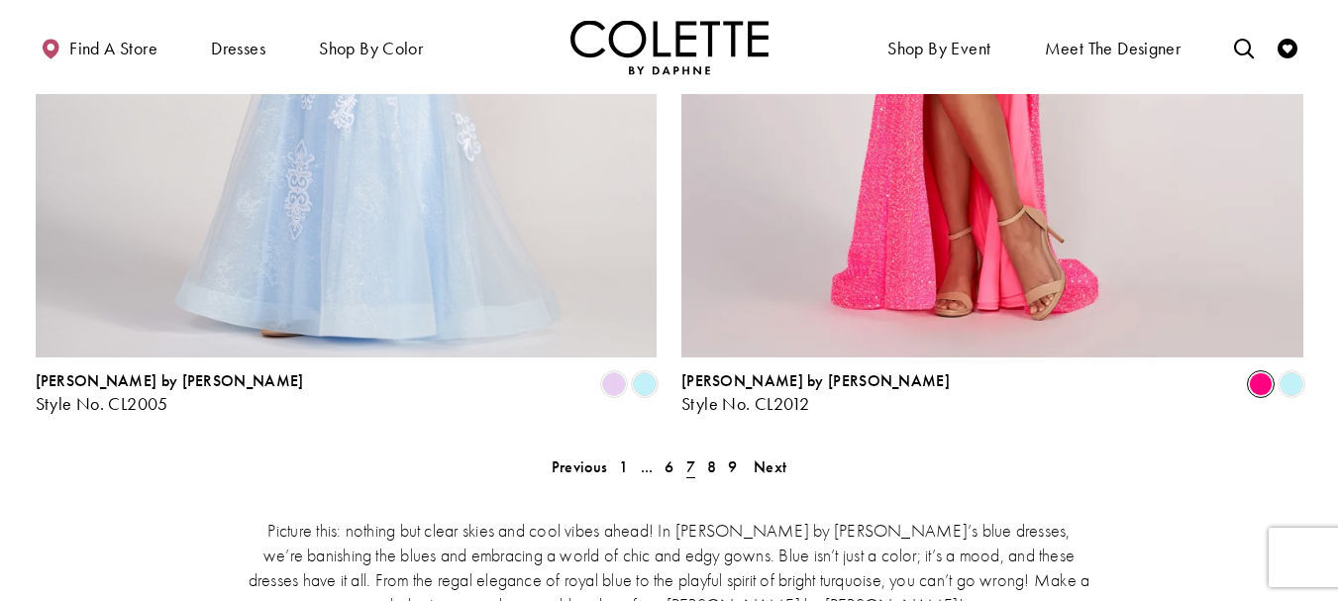
scroll to position [3719, 0]
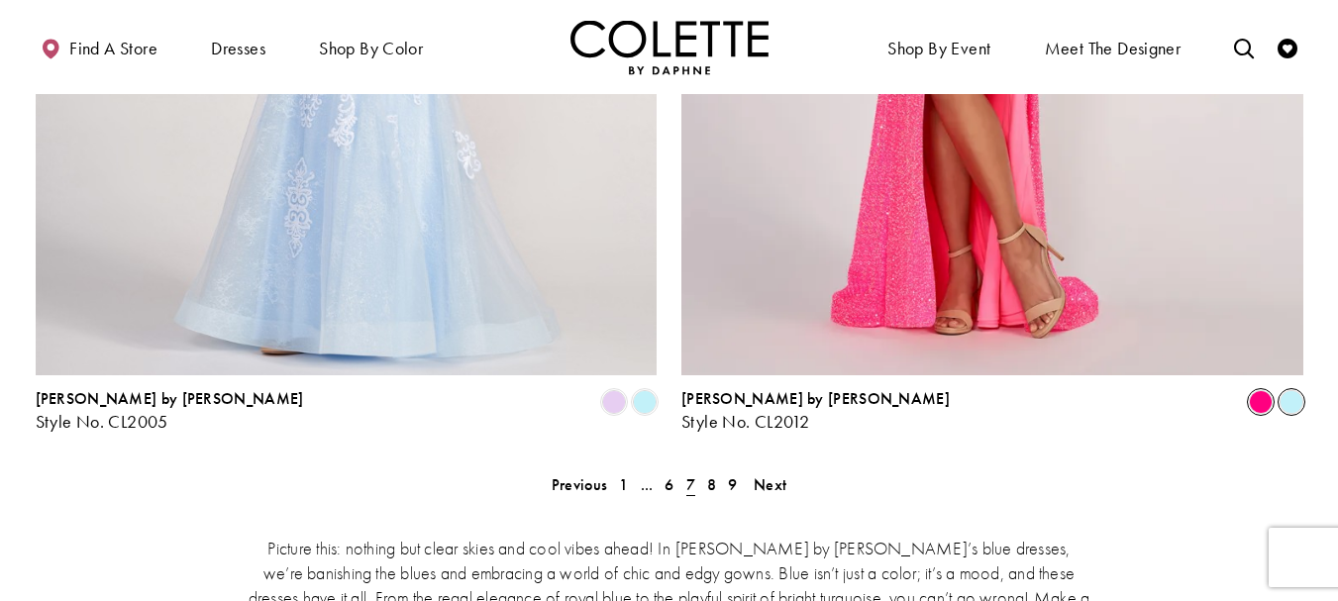
click at [1291, 390] on span "Product List" at bounding box center [1291, 402] width 24 height 24
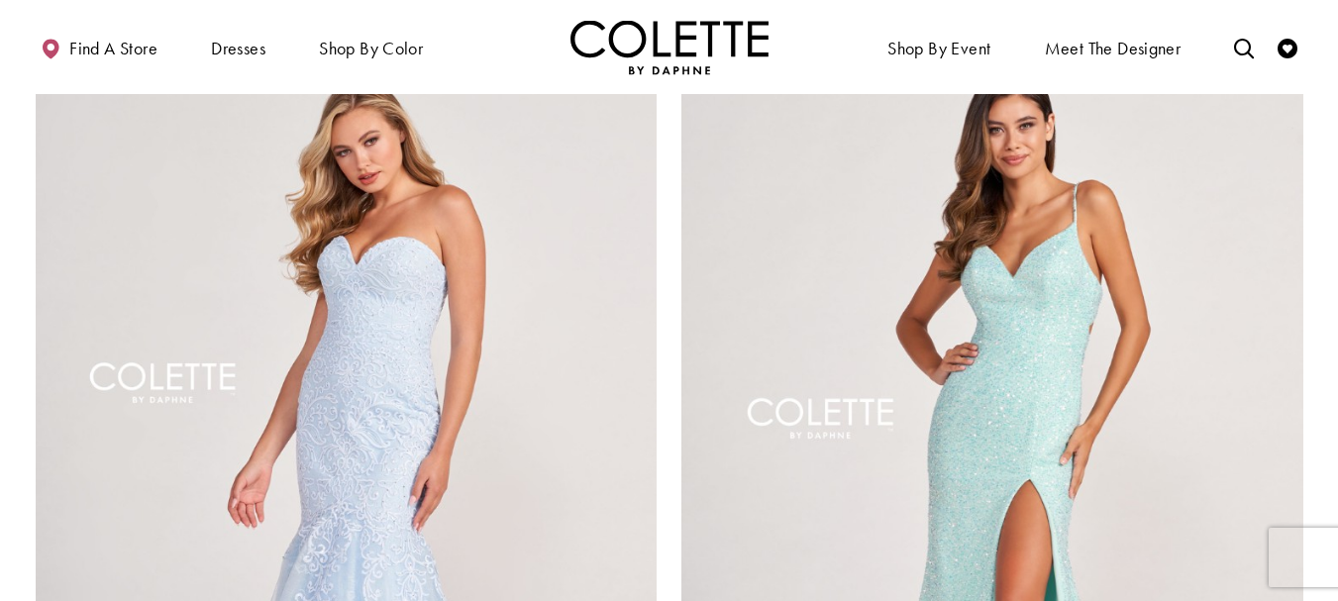
scroll to position [3126, 0]
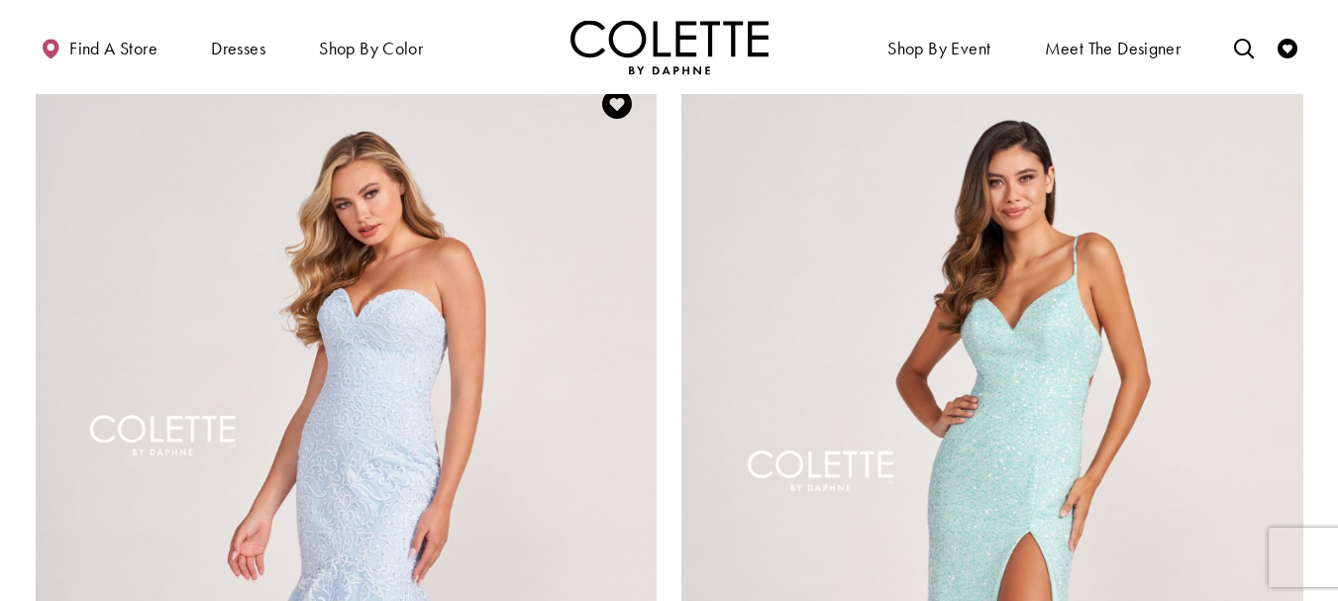
click at [205, 574] on img "Visit Colette by Daphne Style No. CL2005 Page" at bounding box center [347, 516] width 622 height 904
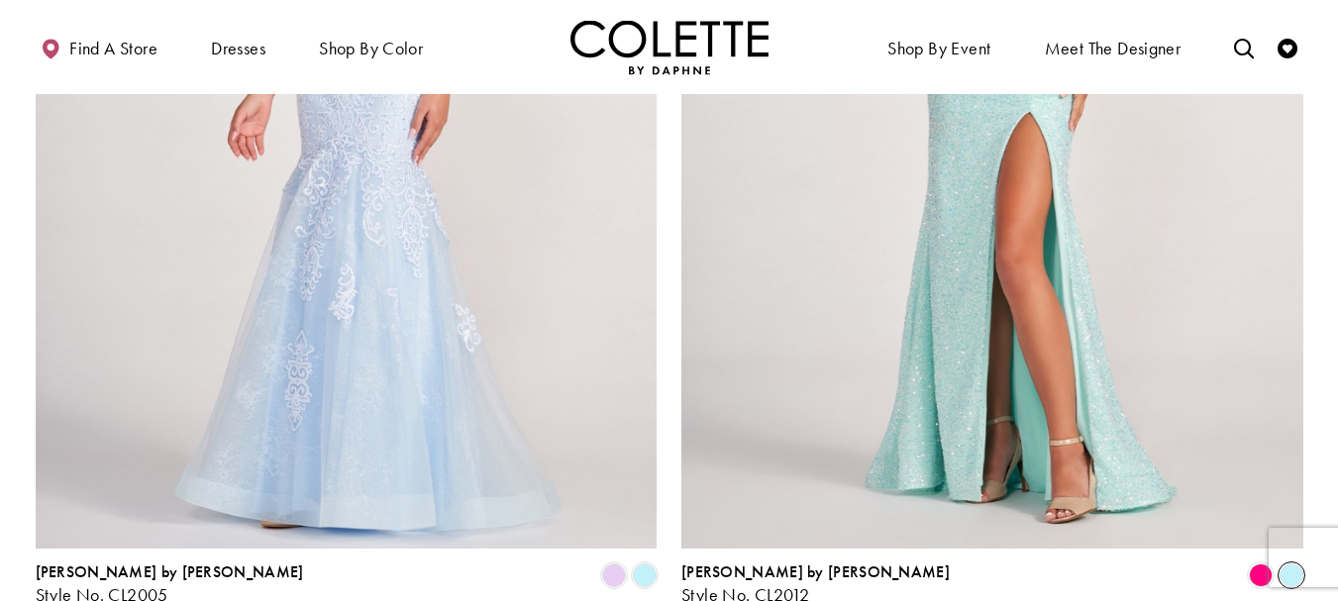
scroll to position [3700, 0]
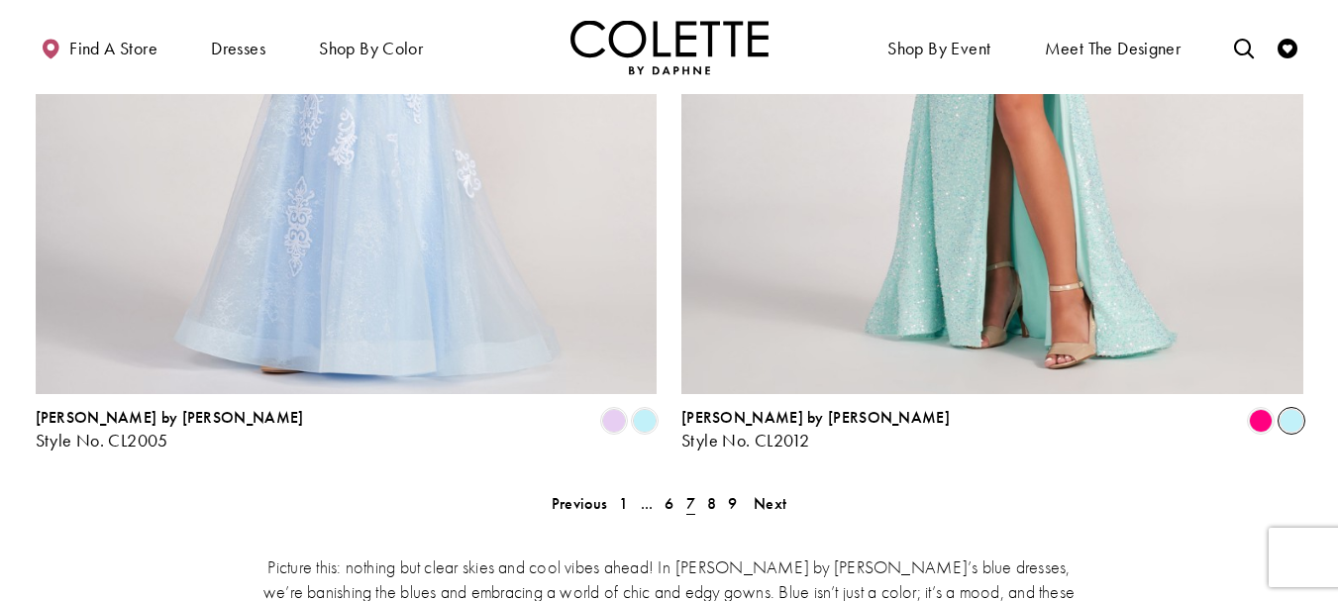
click at [707, 493] on span "8" at bounding box center [711, 503] width 9 height 21
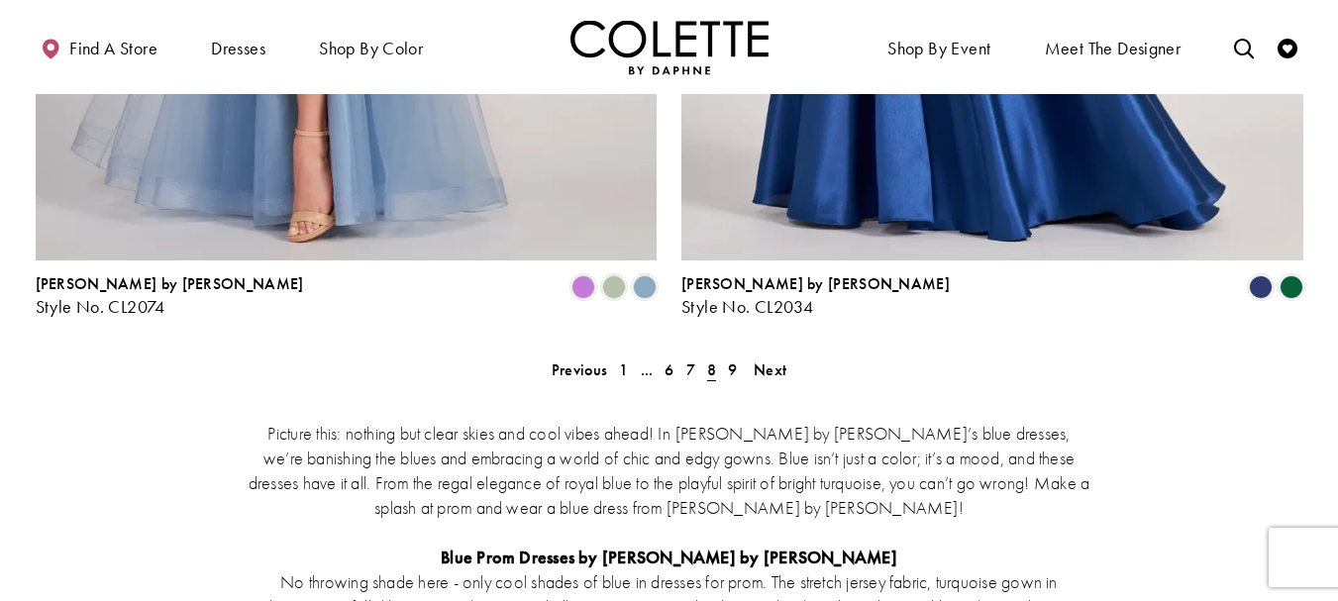
scroll to position [3833, 0]
click at [728, 360] on span "9" at bounding box center [732, 370] width 9 height 21
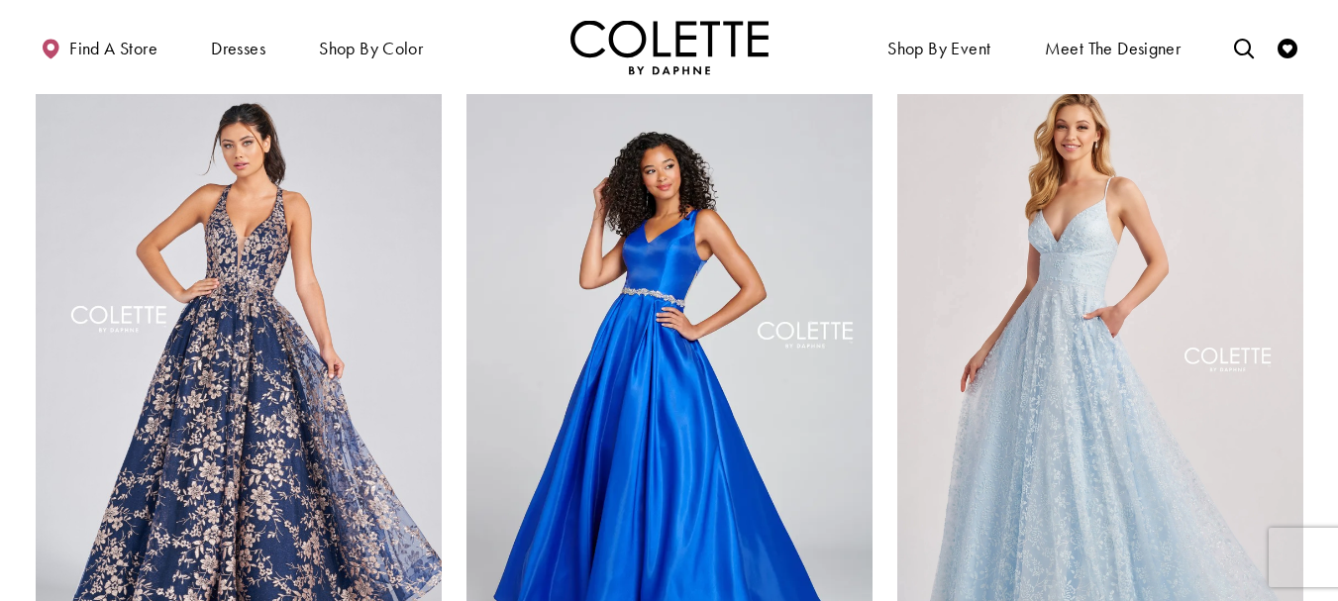
scroll to position [916, 0]
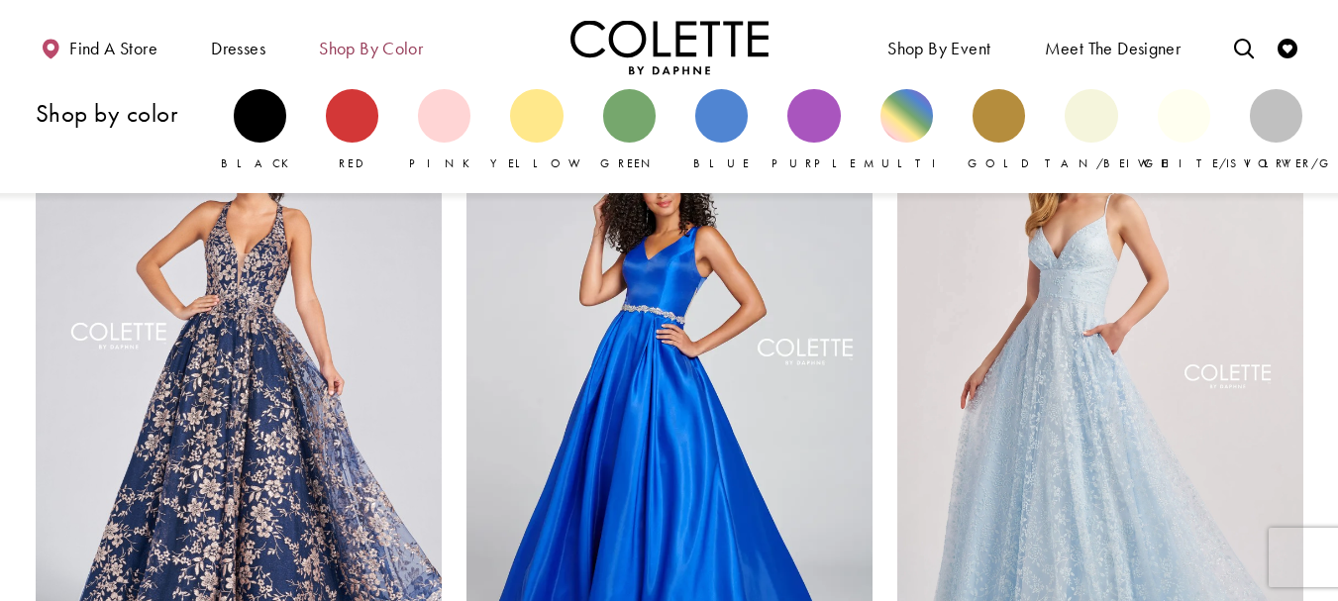
click at [366, 52] on span "Shop by color" at bounding box center [371, 49] width 104 height 20
click at [818, 105] on div "Primary block" at bounding box center [813, 115] width 52 height 52
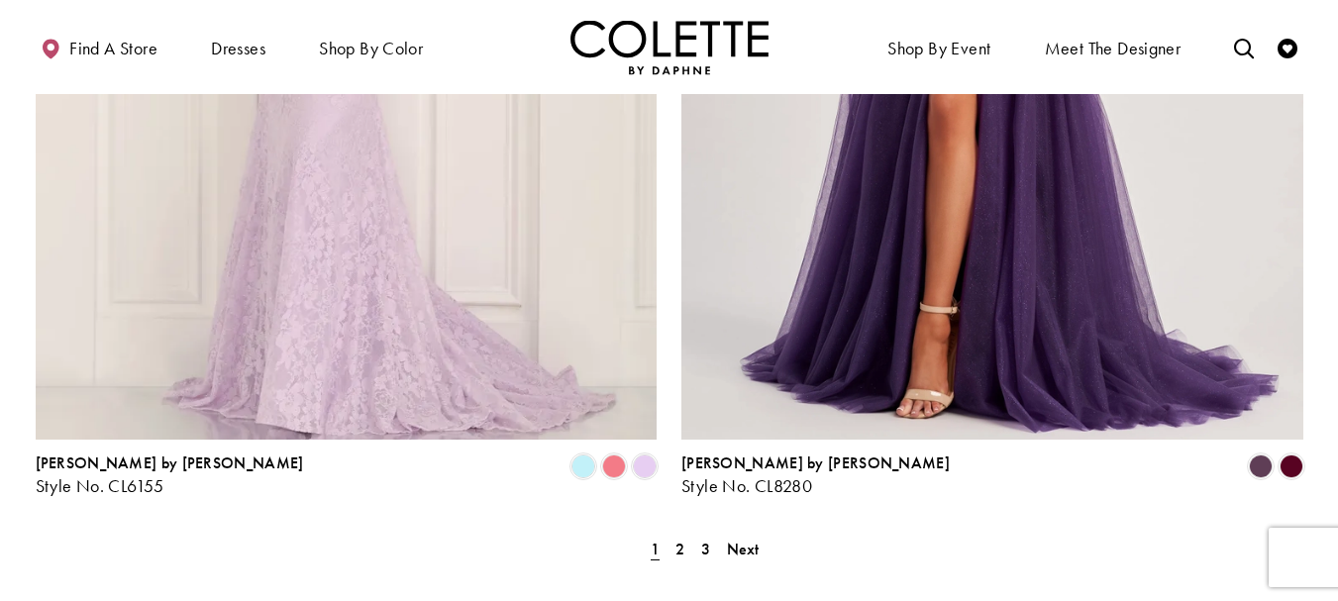
scroll to position [3678, 0]
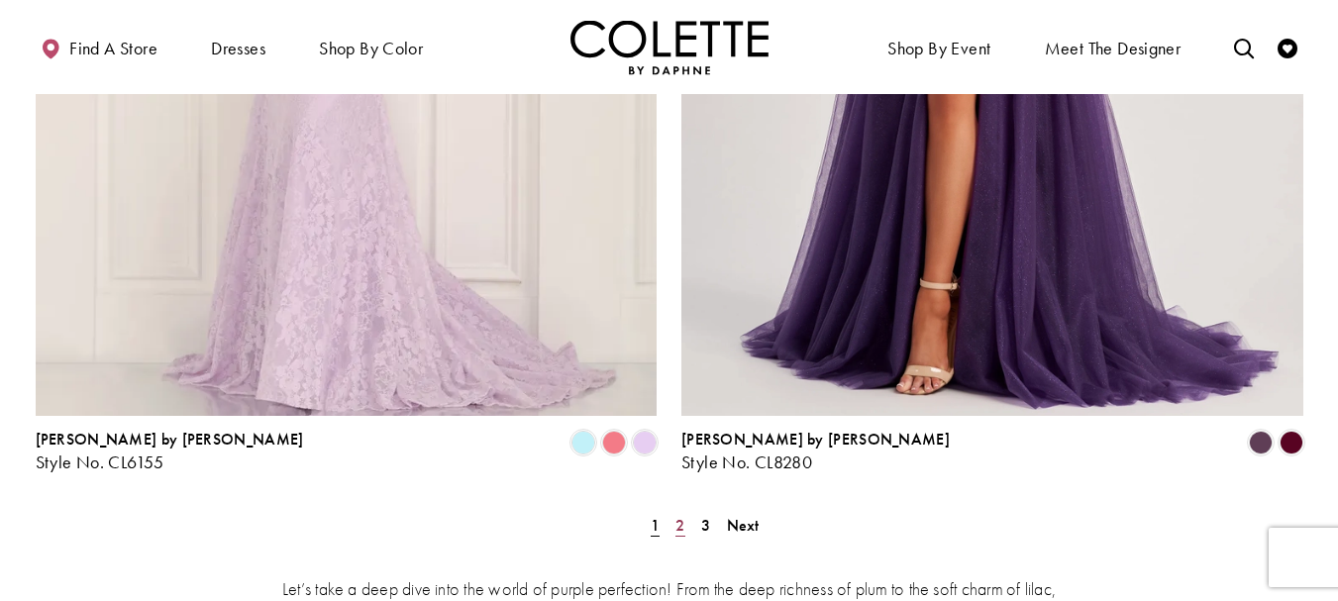
click at [680, 515] on span "2" at bounding box center [679, 525] width 9 height 21
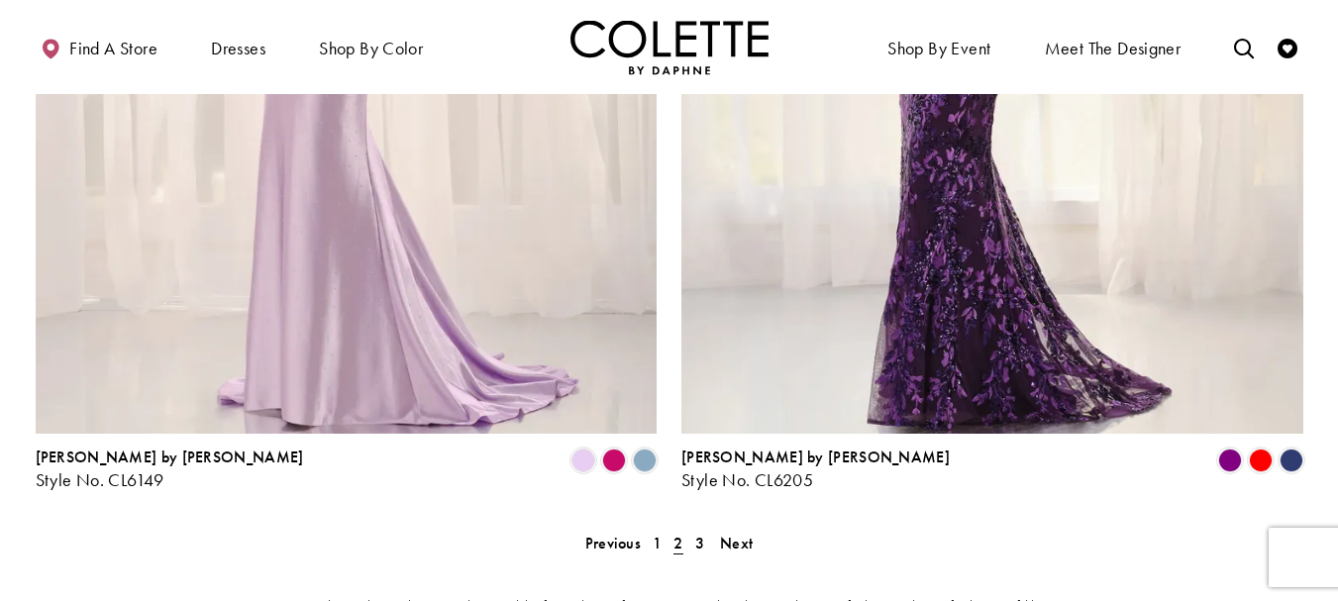
scroll to position [3674, 0]
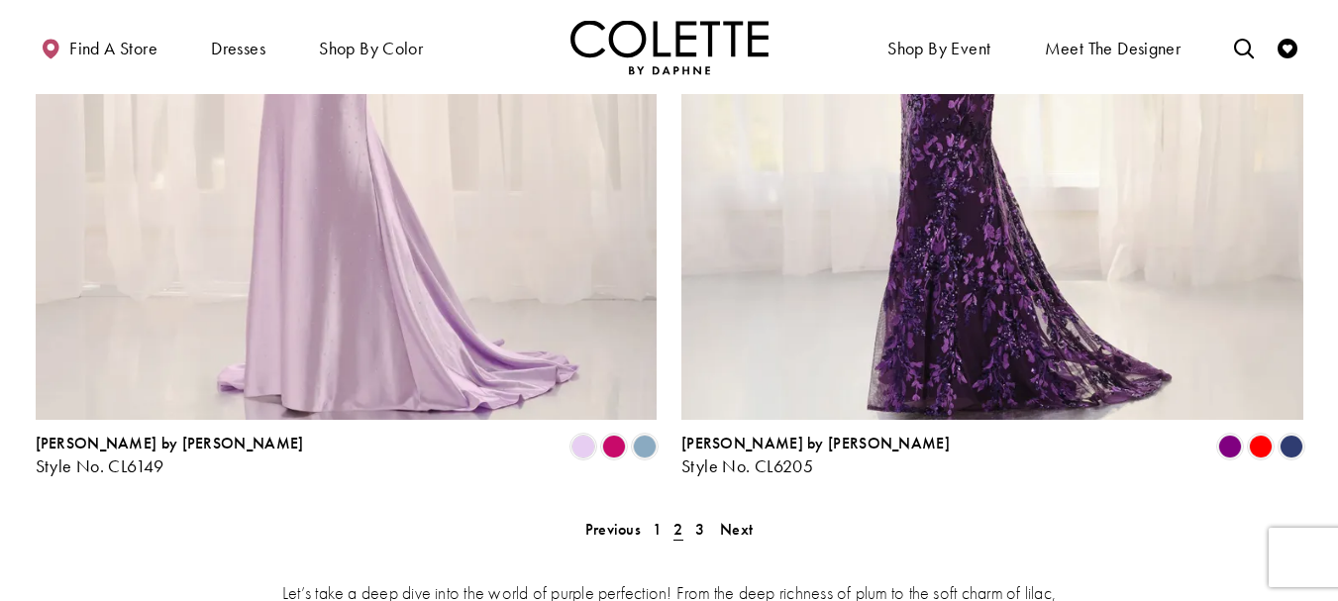
click at [698, 519] on span "3" at bounding box center [699, 529] width 9 height 21
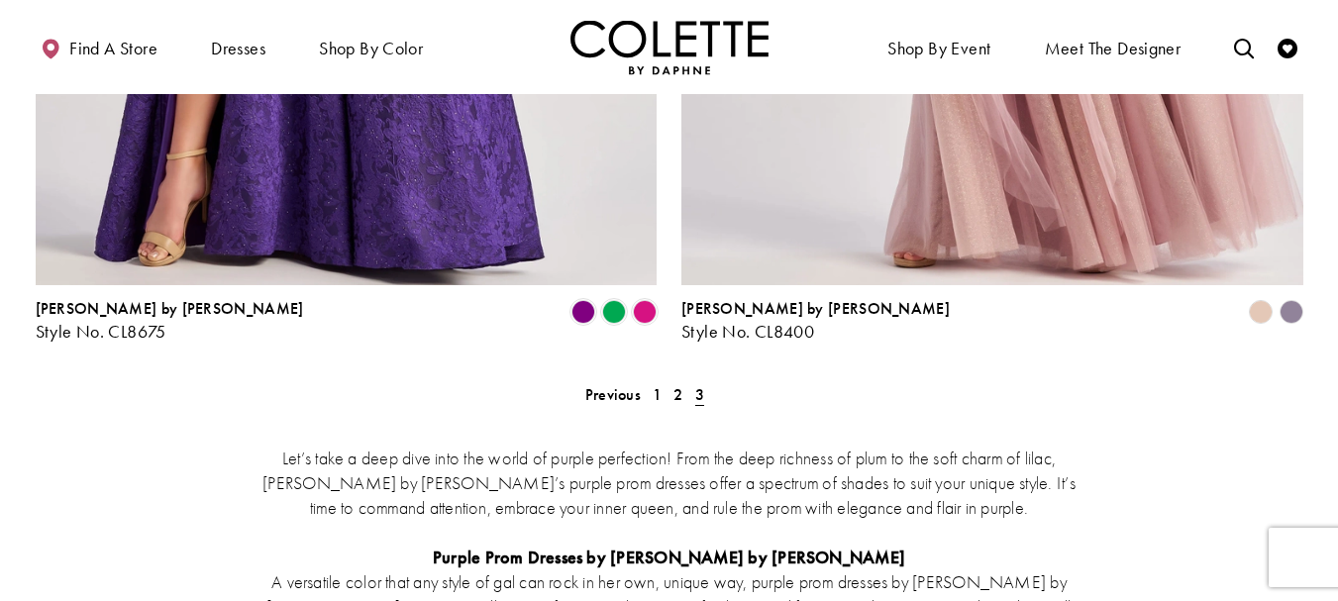
scroll to position [3090, 0]
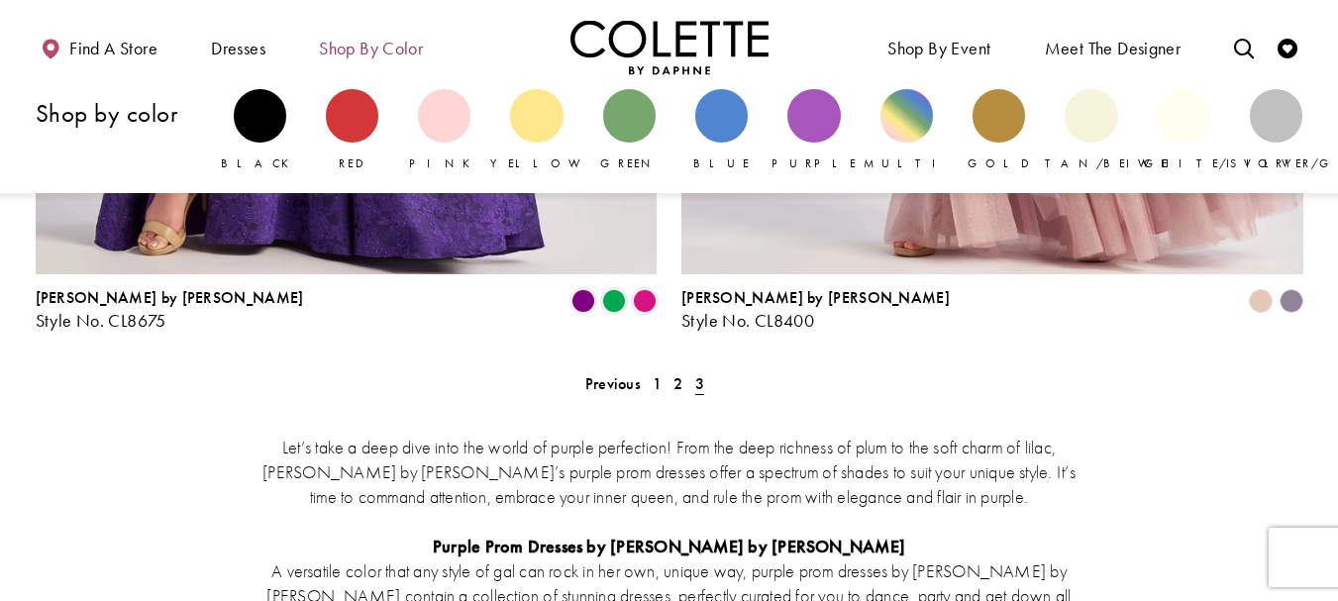
click at [350, 49] on span "Shop by color" at bounding box center [371, 49] width 104 height 20
click at [904, 118] on div "Primary block" at bounding box center [906, 115] width 52 height 52
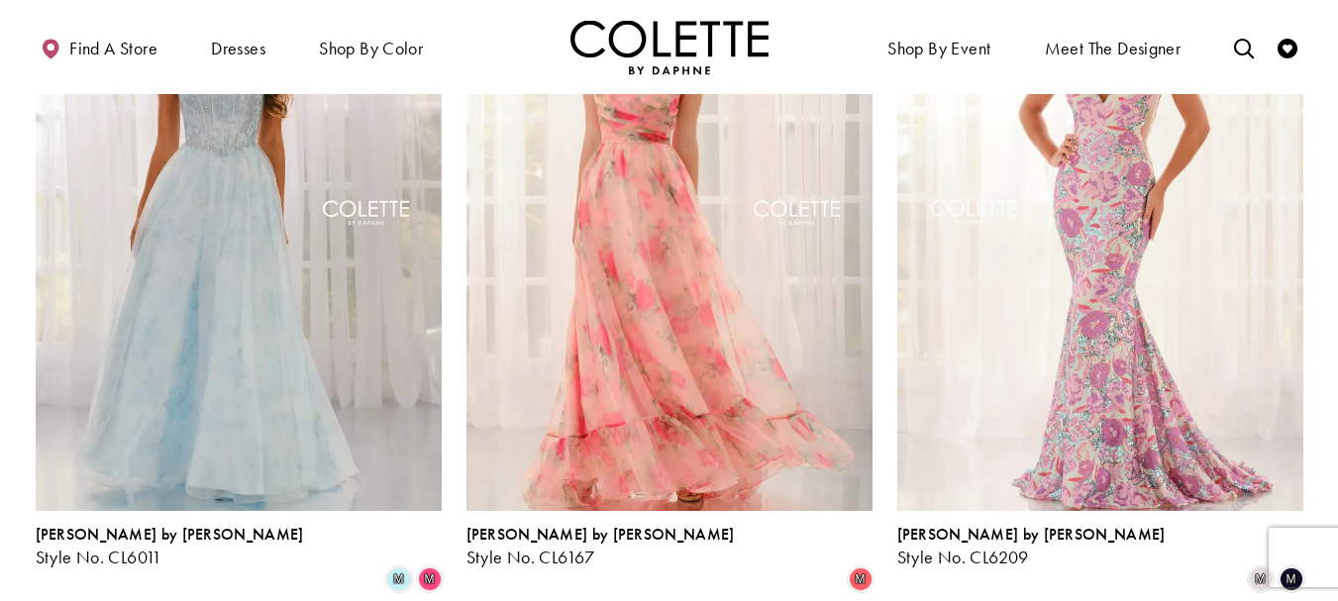
scroll to position [2489, 0]
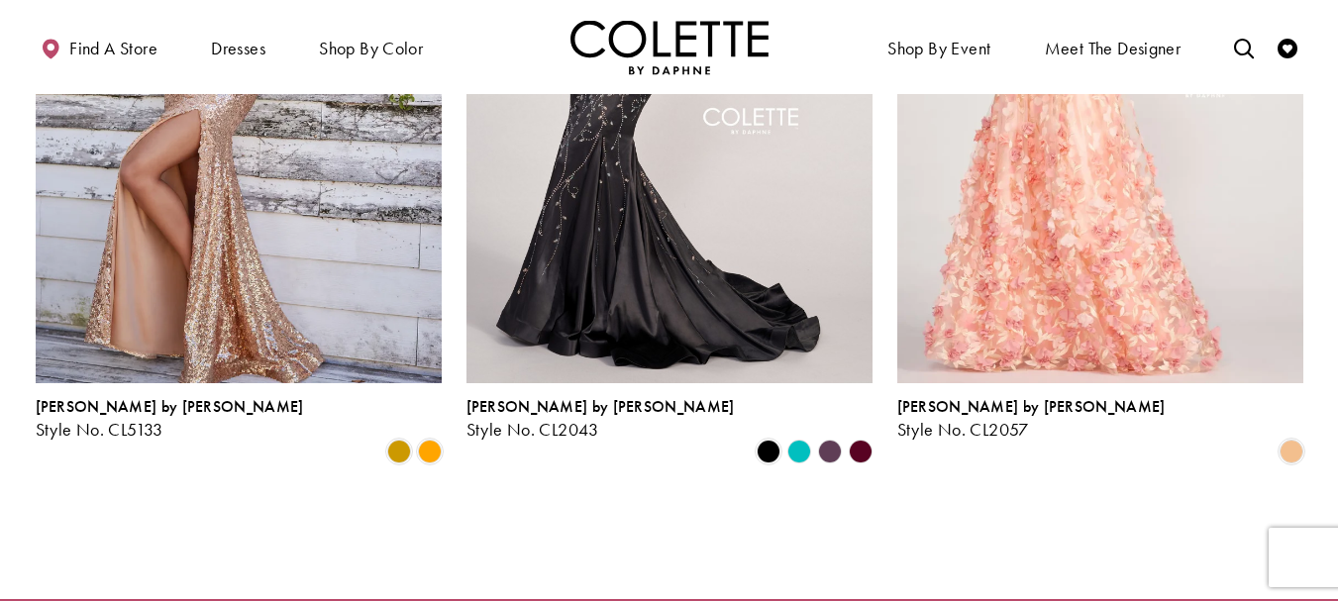
scroll to position [409, 0]
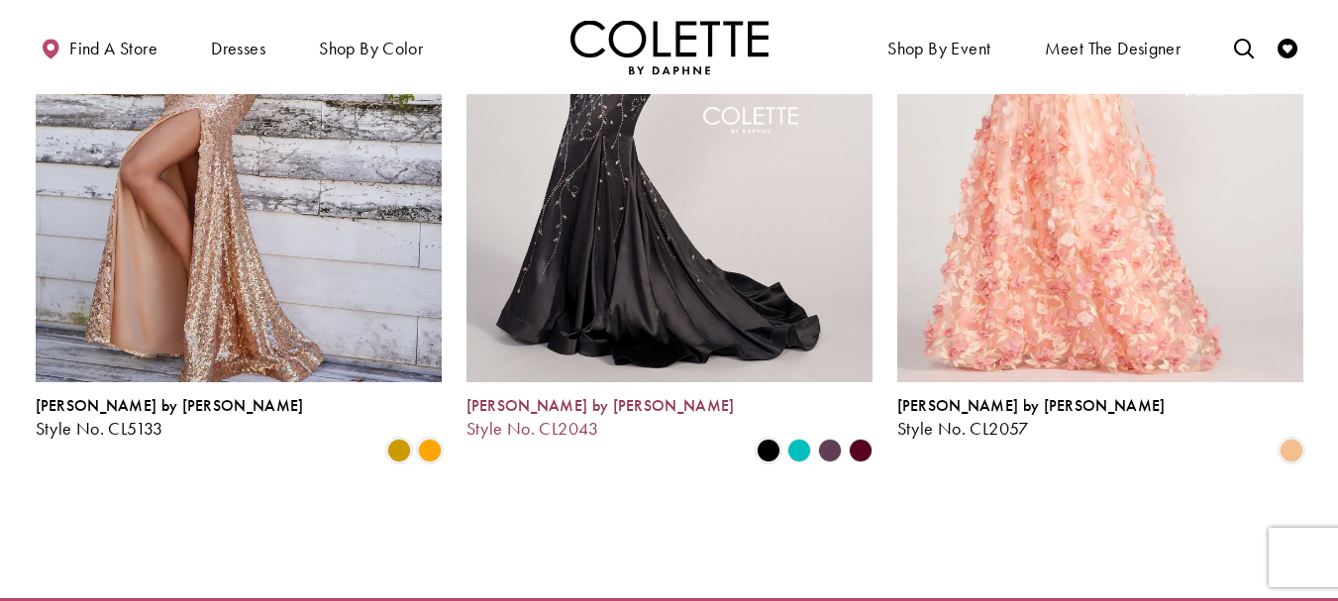
click at [493, 413] on span "[PERSON_NAME] by [PERSON_NAME]" at bounding box center [600, 405] width 268 height 21
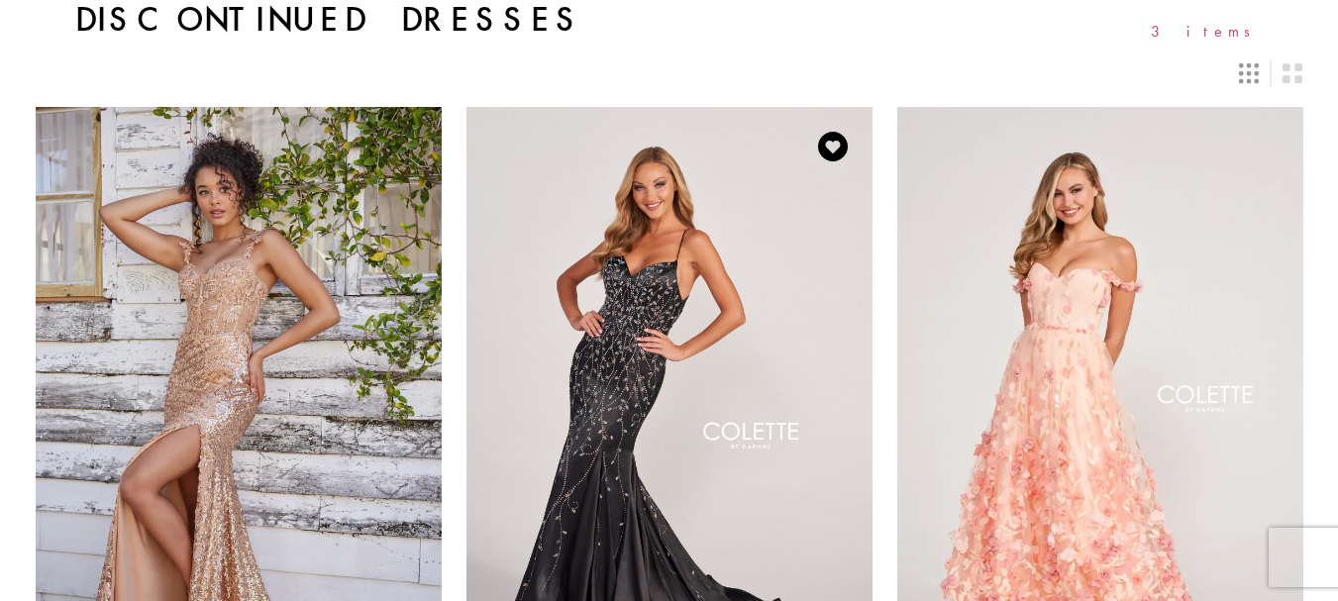
scroll to position [0, 0]
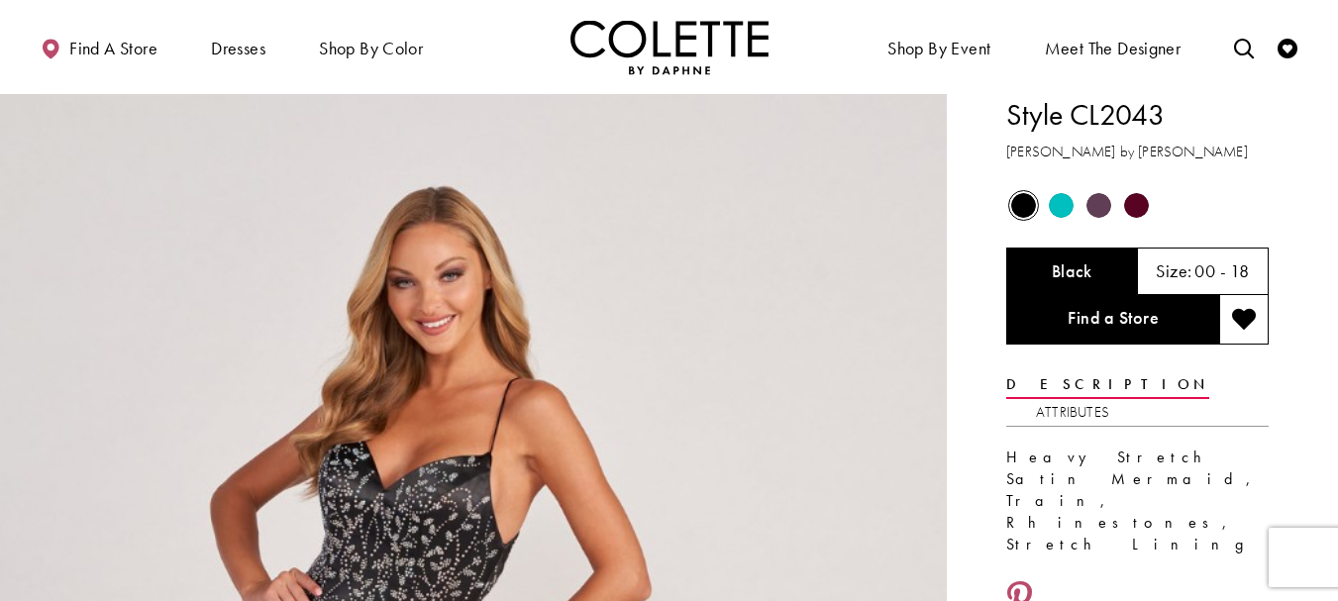
click at [1064, 213] on span "Product color controls state depends on size chosen" at bounding box center [1061, 205] width 25 height 25
click at [1101, 211] on span "Product color controls state depends on size chosen" at bounding box center [1098, 205] width 25 height 25
click at [1135, 207] on span "Product color controls state depends on size chosen" at bounding box center [1136, 205] width 25 height 25
click at [1138, 211] on span "Product color controls state depends on size chosen" at bounding box center [1136, 205] width 25 height 25
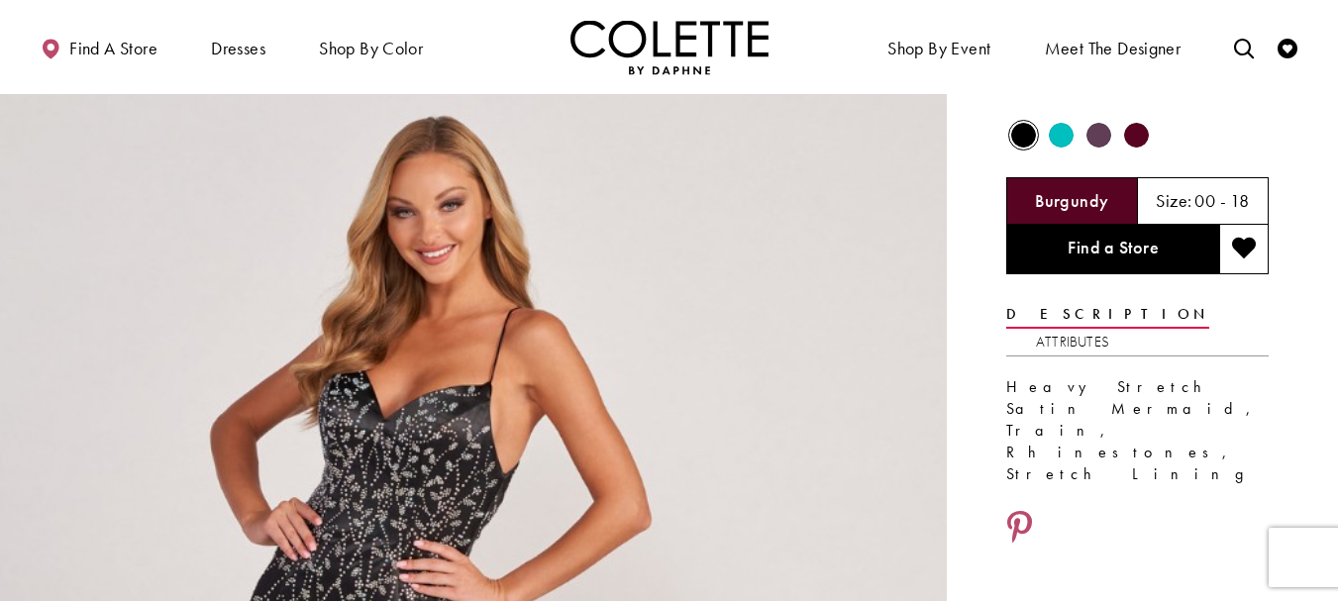
scroll to position [56, 0]
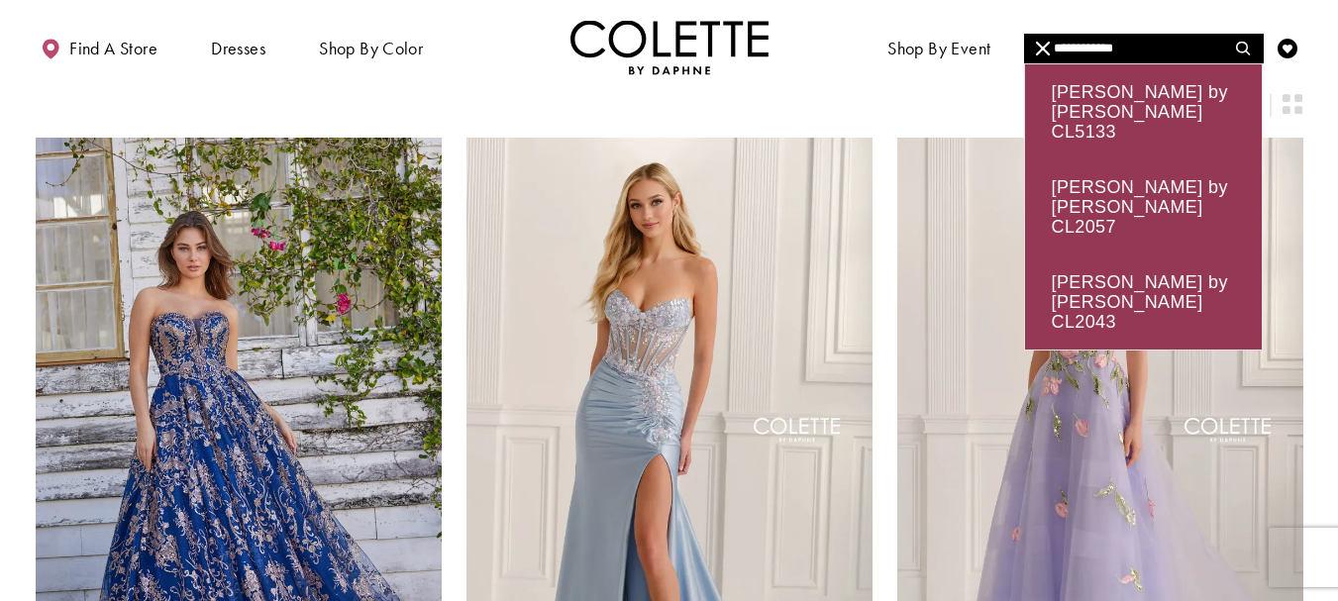
type input "**********"
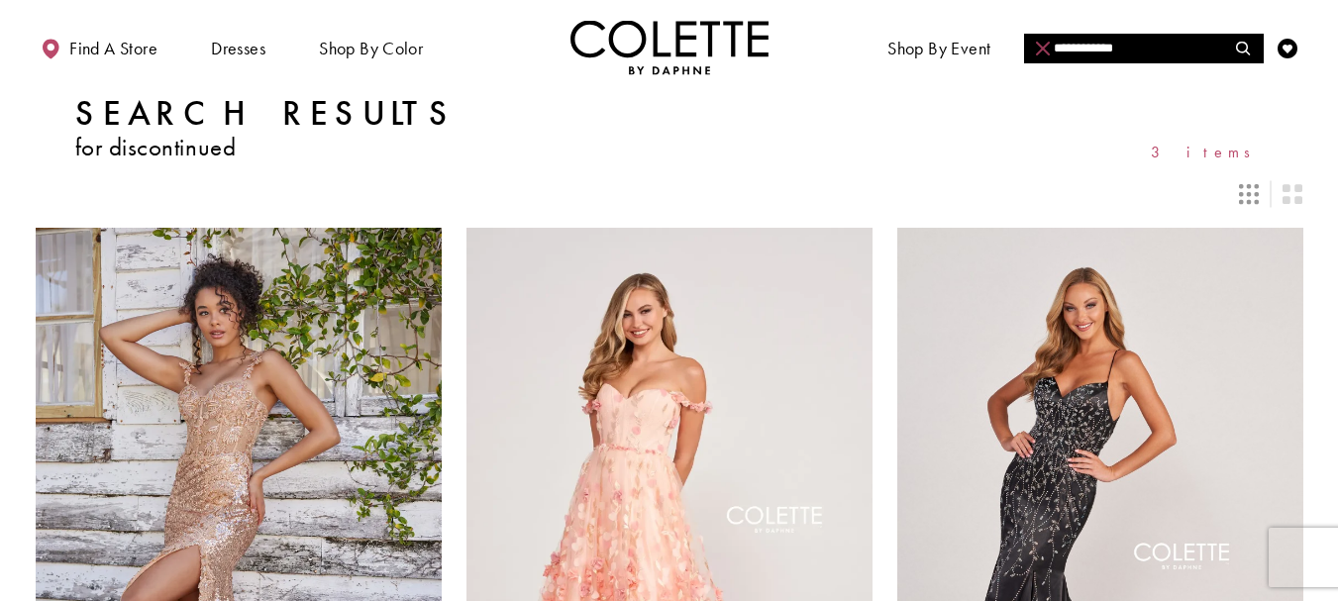
click at [1041, 49] on icon "Close Search" at bounding box center [1043, 49] width 14 height 14
